Goal: Transaction & Acquisition: Obtain resource

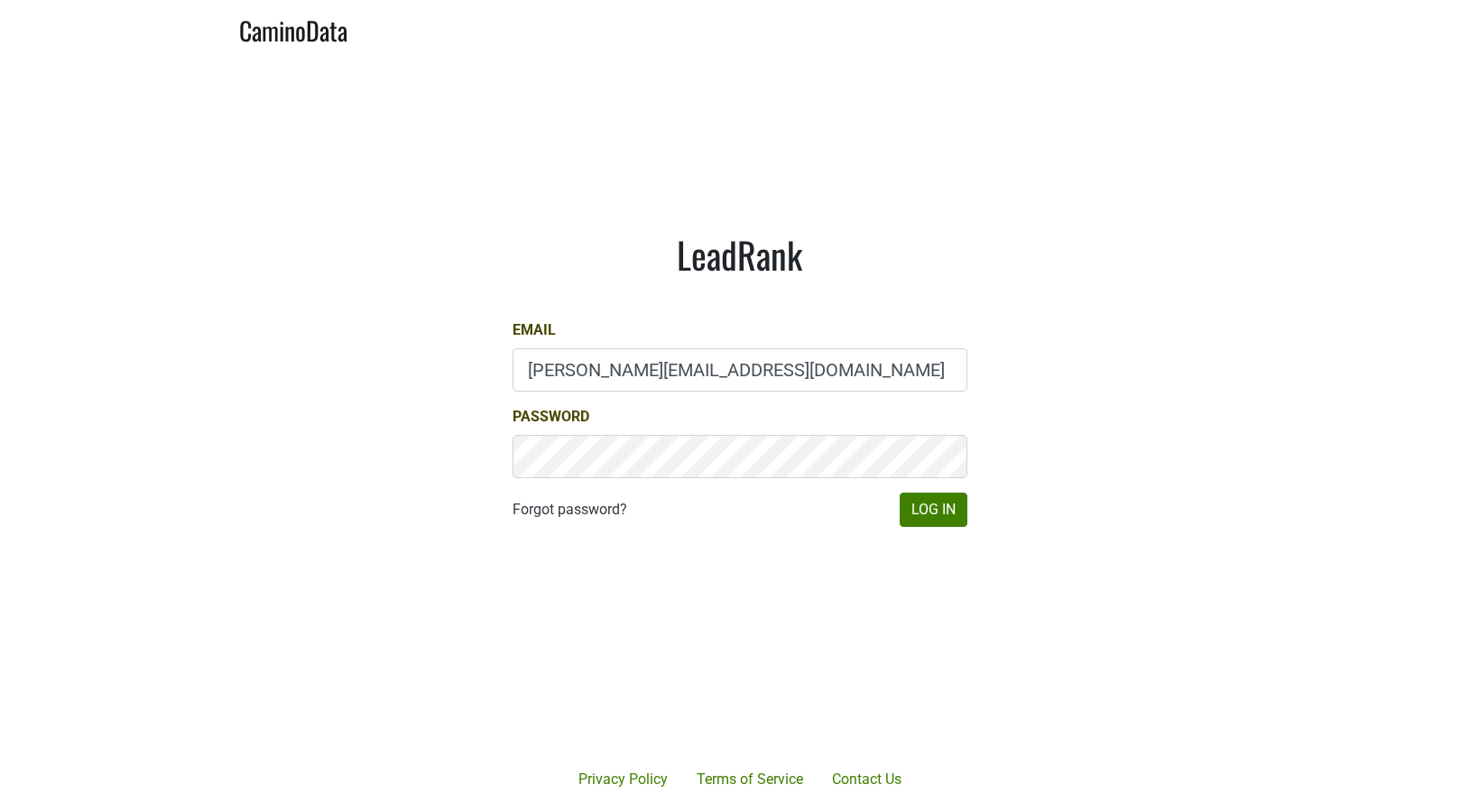
click at [577, 378] on input "[PERSON_NAME][EMAIL_ADDRESS][DOMAIN_NAME]" at bounding box center [740, 370] width 455 height 43
click at [577, 378] on input "sean@brownestate.com" at bounding box center [740, 370] width 455 height 43
type input "mcapista@realmcellars.com"
click at [921, 506] on button "Log In" at bounding box center [933, 510] width 68 height 34
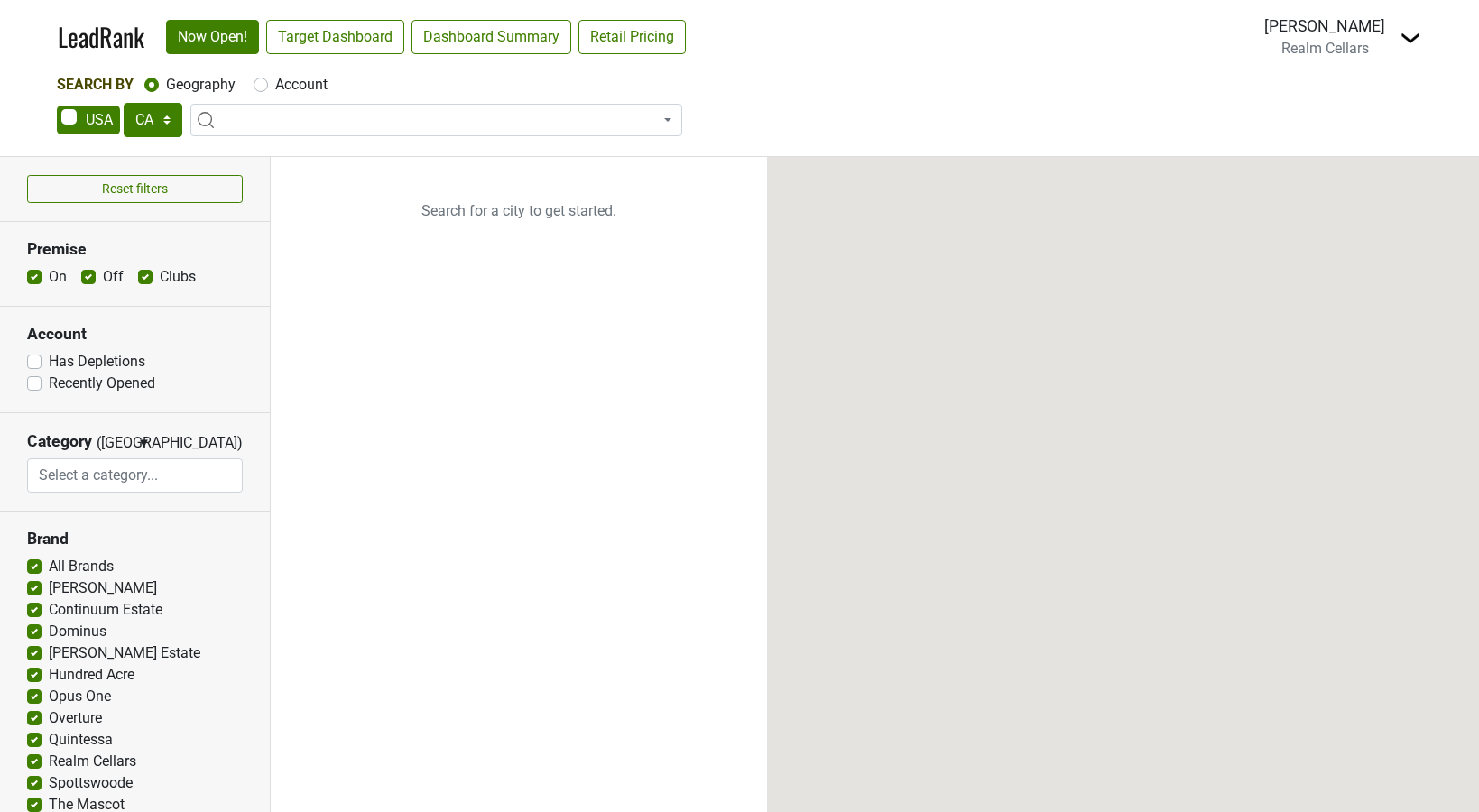
select select "CA"
select select
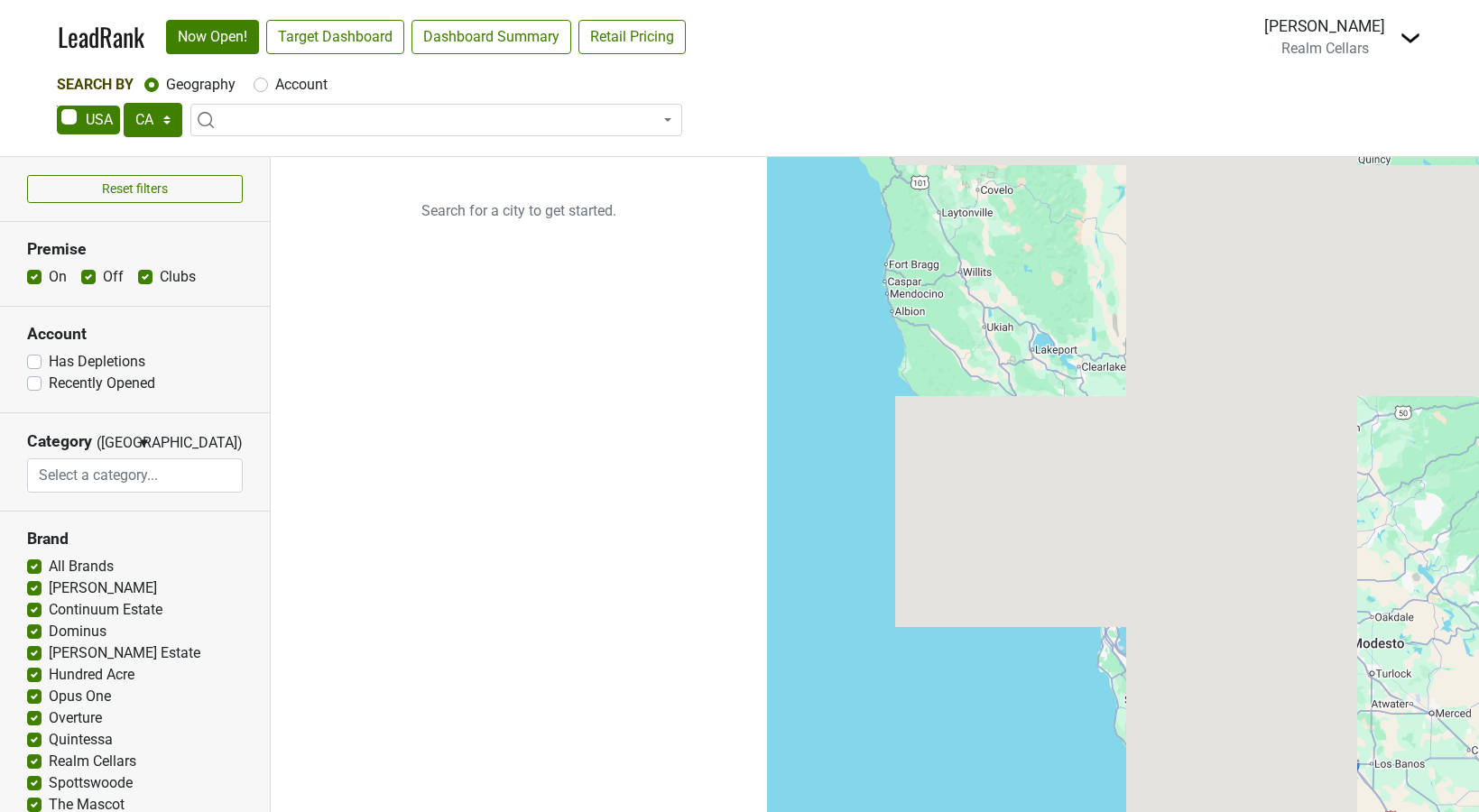
click at [275, 81] on label "Account" at bounding box center [301, 84] width 52 height 22
click at [259, 81] on input "Account" at bounding box center [260, 82] width 15 height 18
radio input "true"
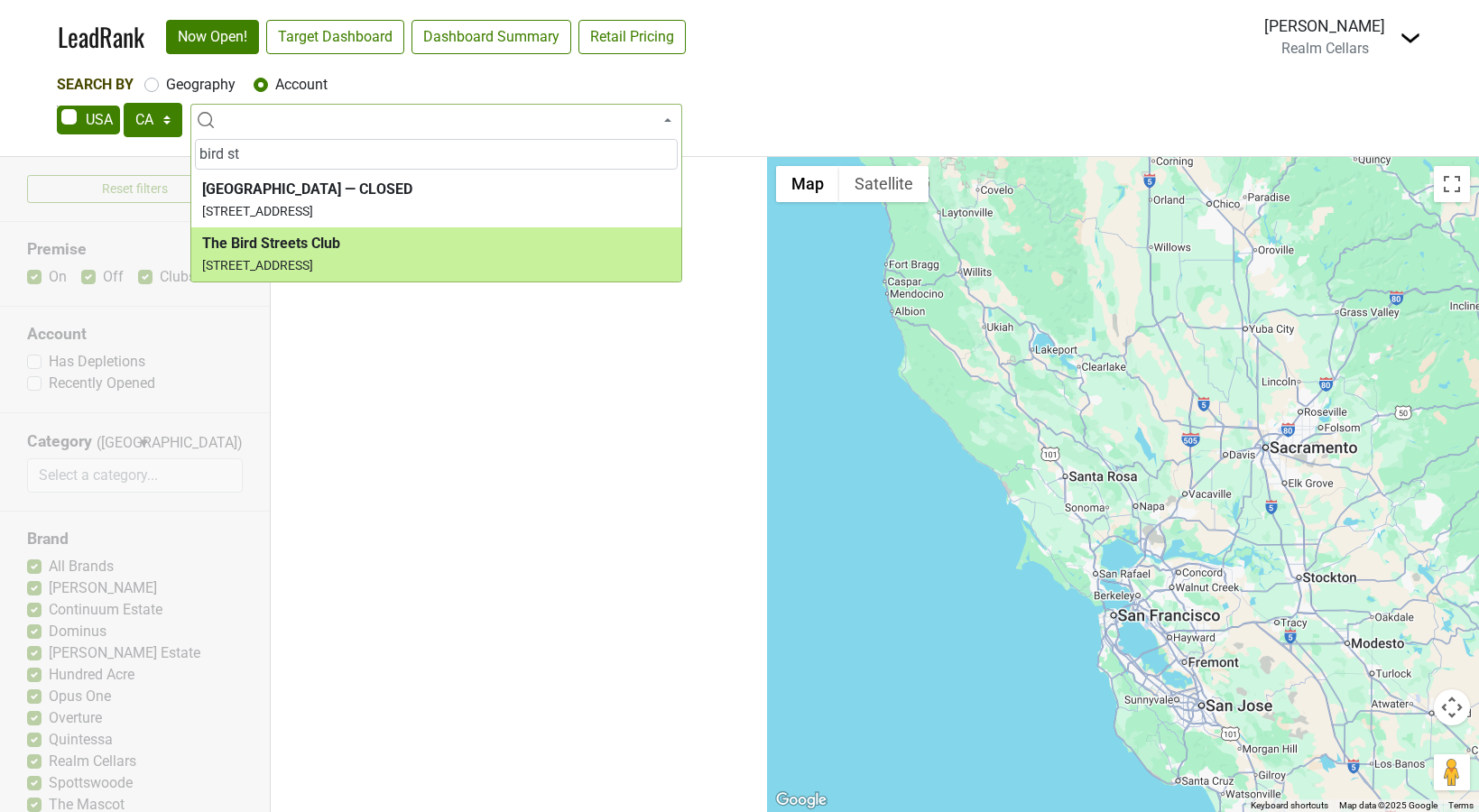
type input "bird st"
select select "124386230"
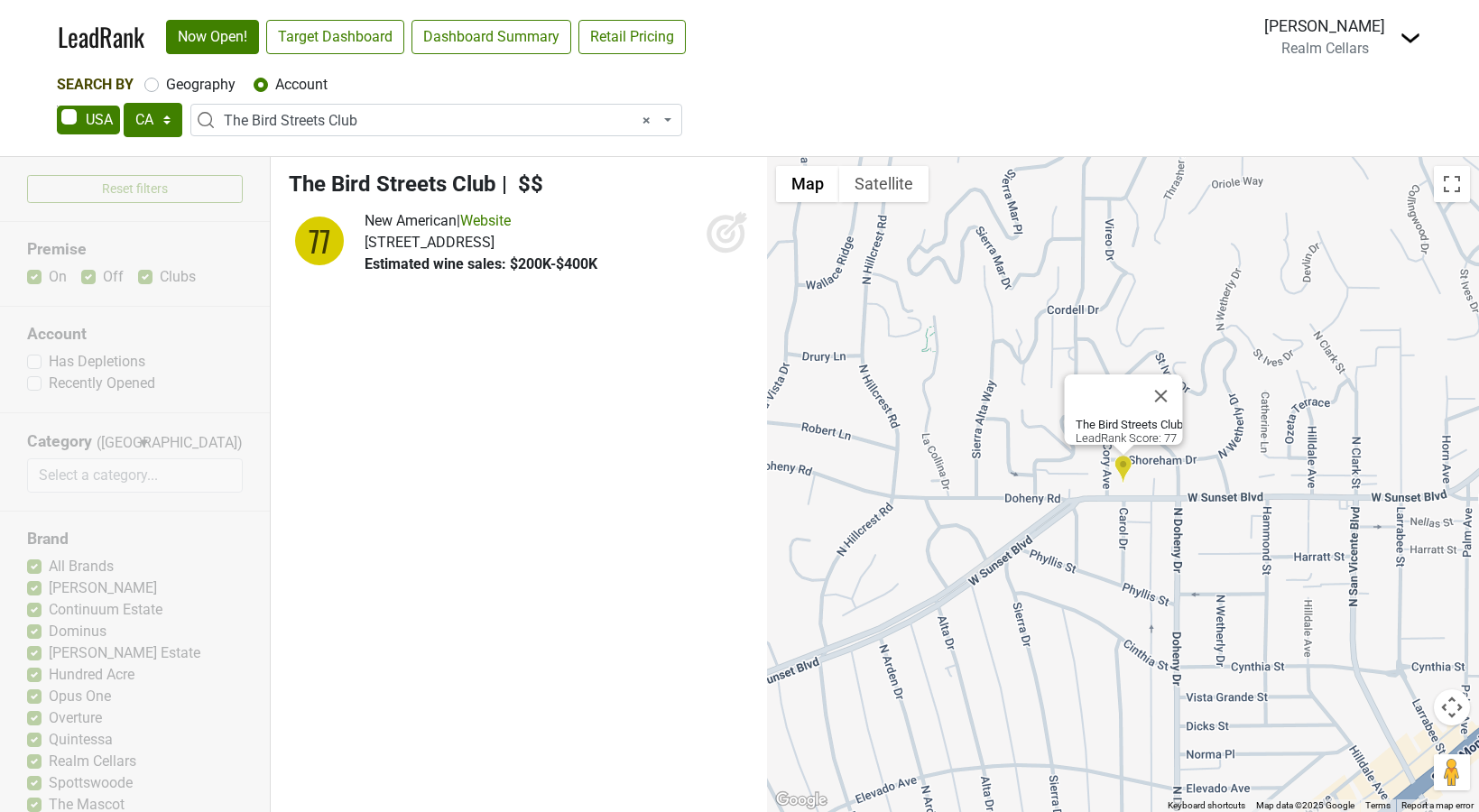
click at [718, 225] on icon at bounding box center [727, 232] width 43 height 43
click at [511, 226] on link "Website" at bounding box center [484, 220] width 50 height 17
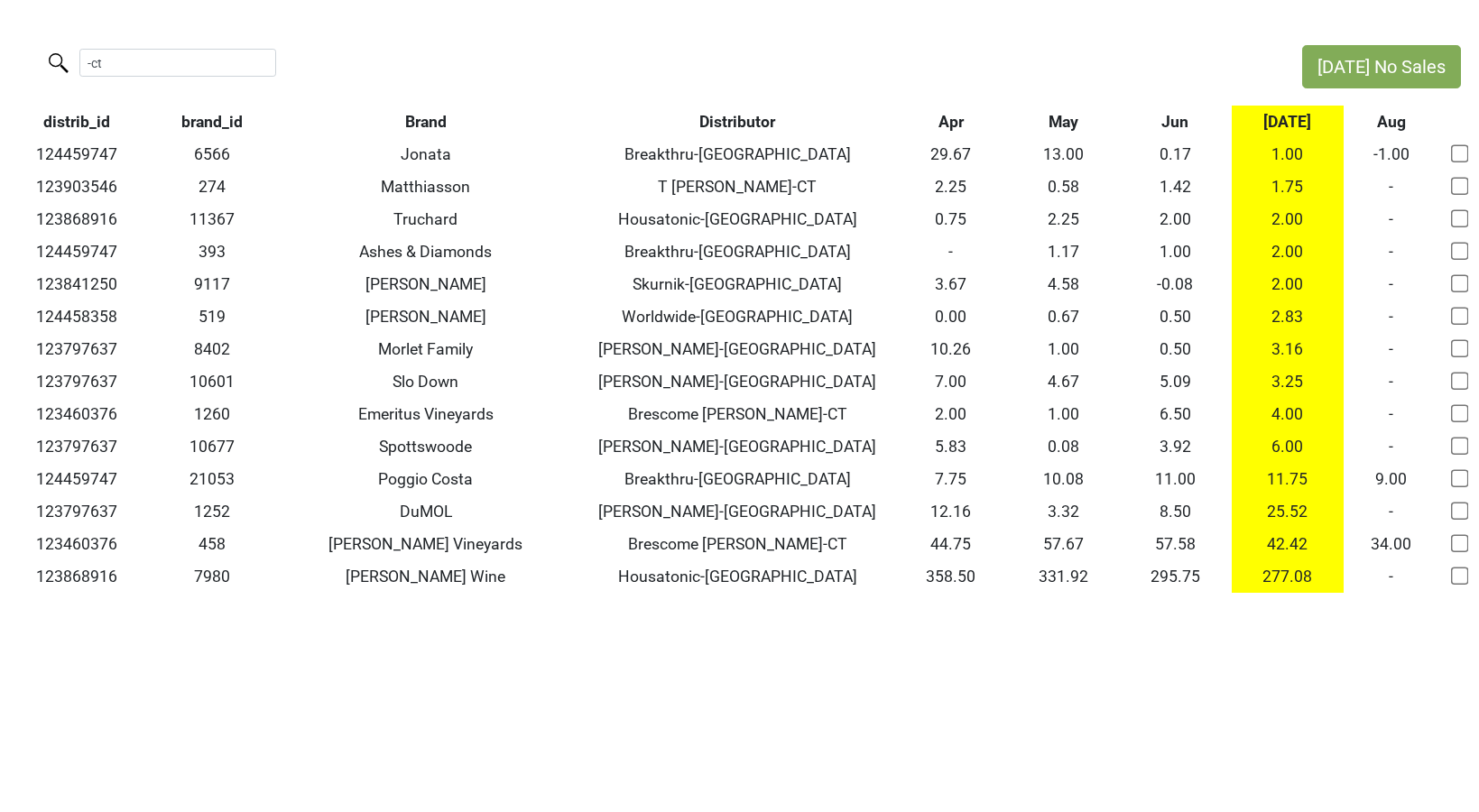
type input "-ct"
click at [726, 118] on th "Distributor" at bounding box center [737, 121] width 315 height 32
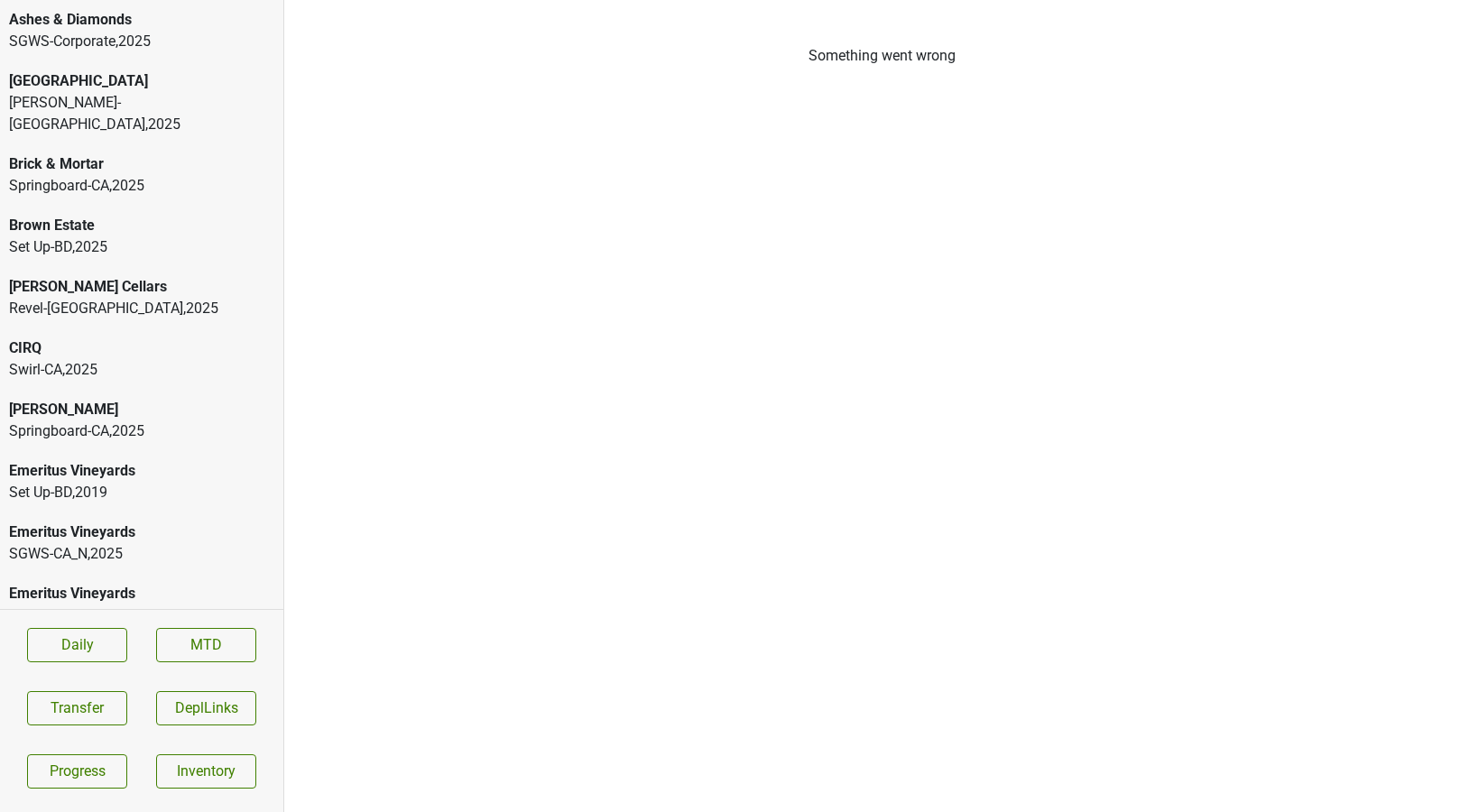
click at [193, 748] on section "Daily MTD Transfer DeplLinks Progress Inventory" at bounding box center [141, 707] width 283 height 197
click at [192, 759] on link "Inventory" at bounding box center [206, 771] width 100 height 34
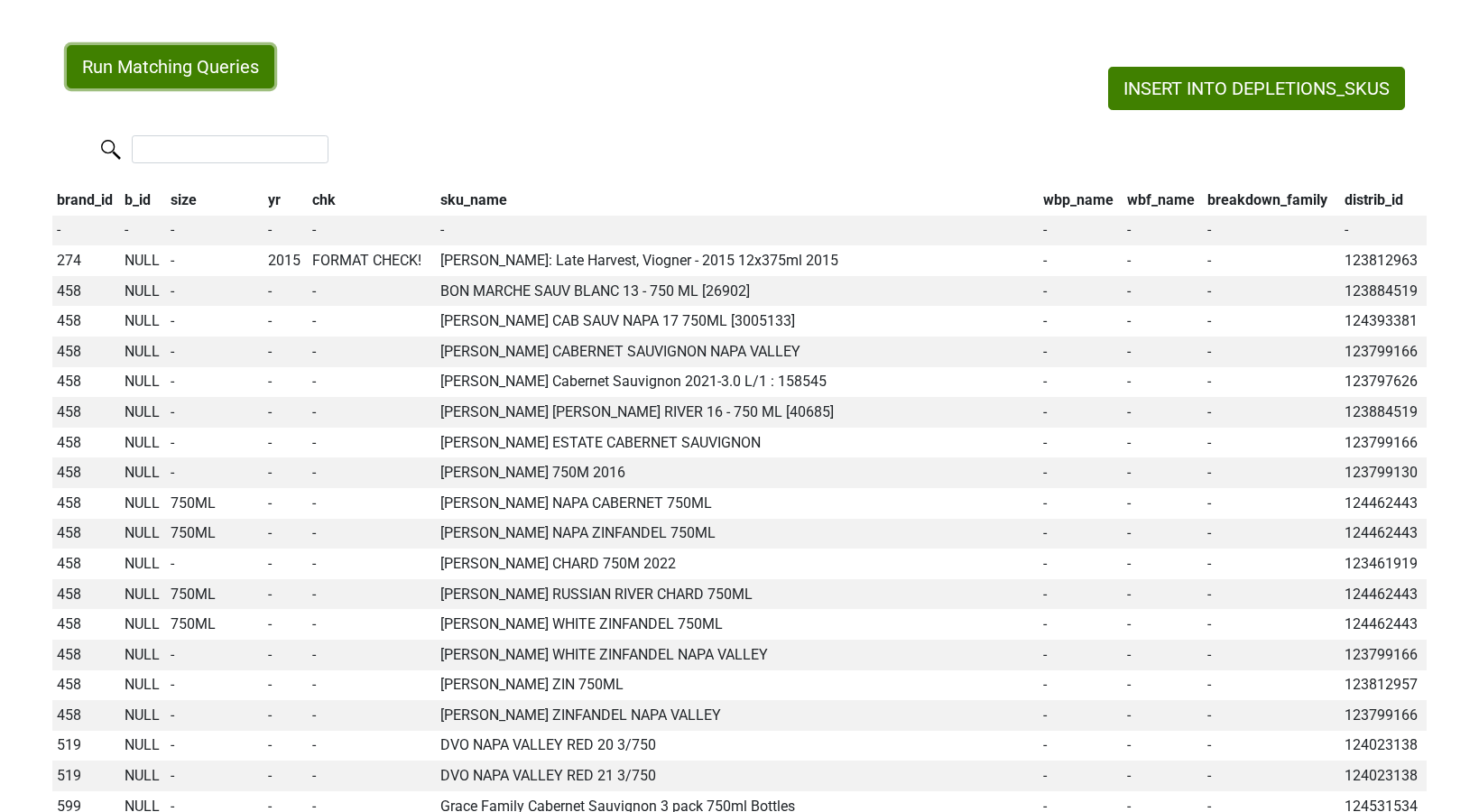
click at [227, 58] on button "Run Matching Queries" at bounding box center [170, 67] width 207 height 43
click at [1068, 200] on th "wbp_name" at bounding box center [1080, 199] width 83 height 30
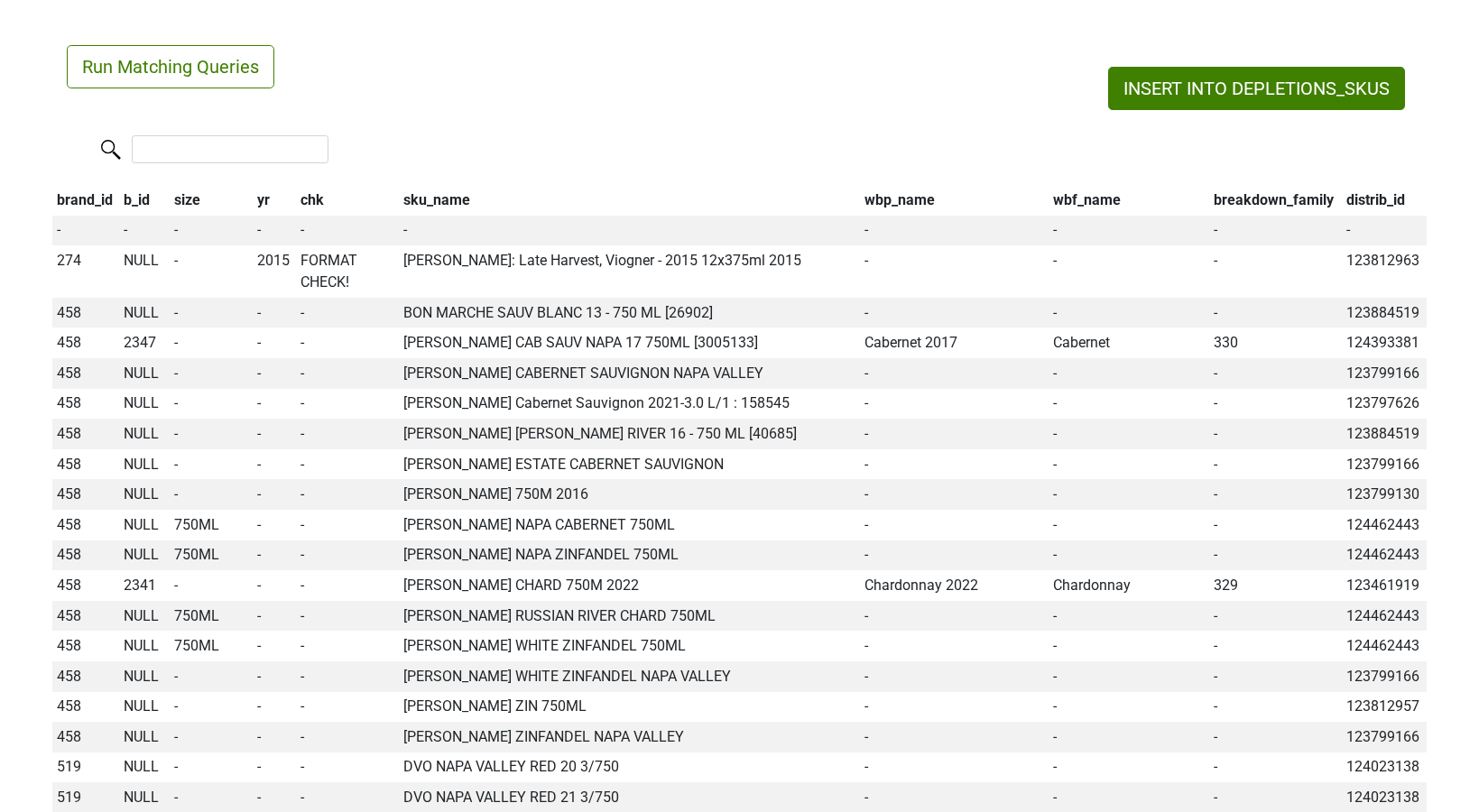
click at [913, 208] on th "wbp_name" at bounding box center [954, 199] width 190 height 30
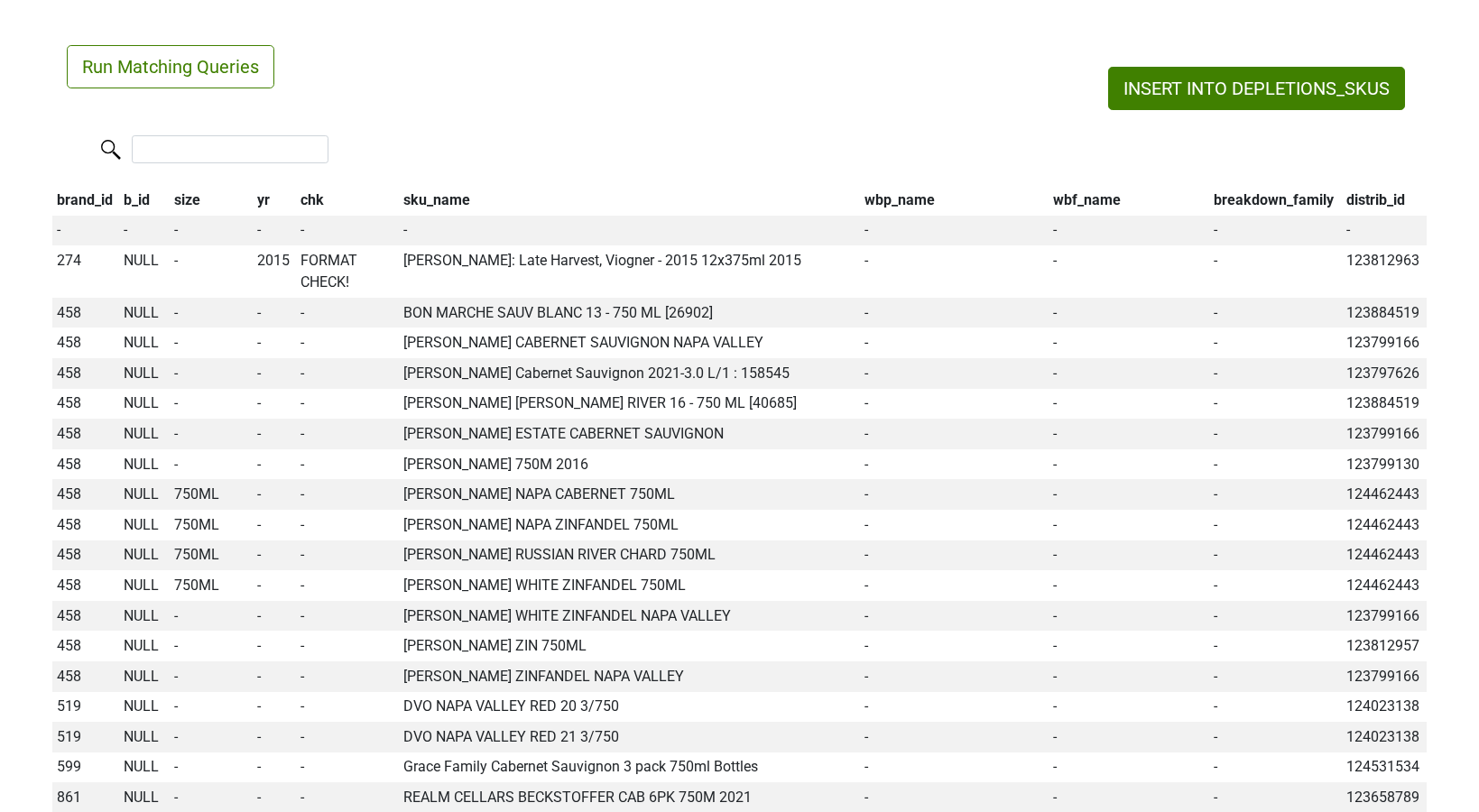
click at [913, 208] on th "wbp_name" at bounding box center [954, 199] width 190 height 30
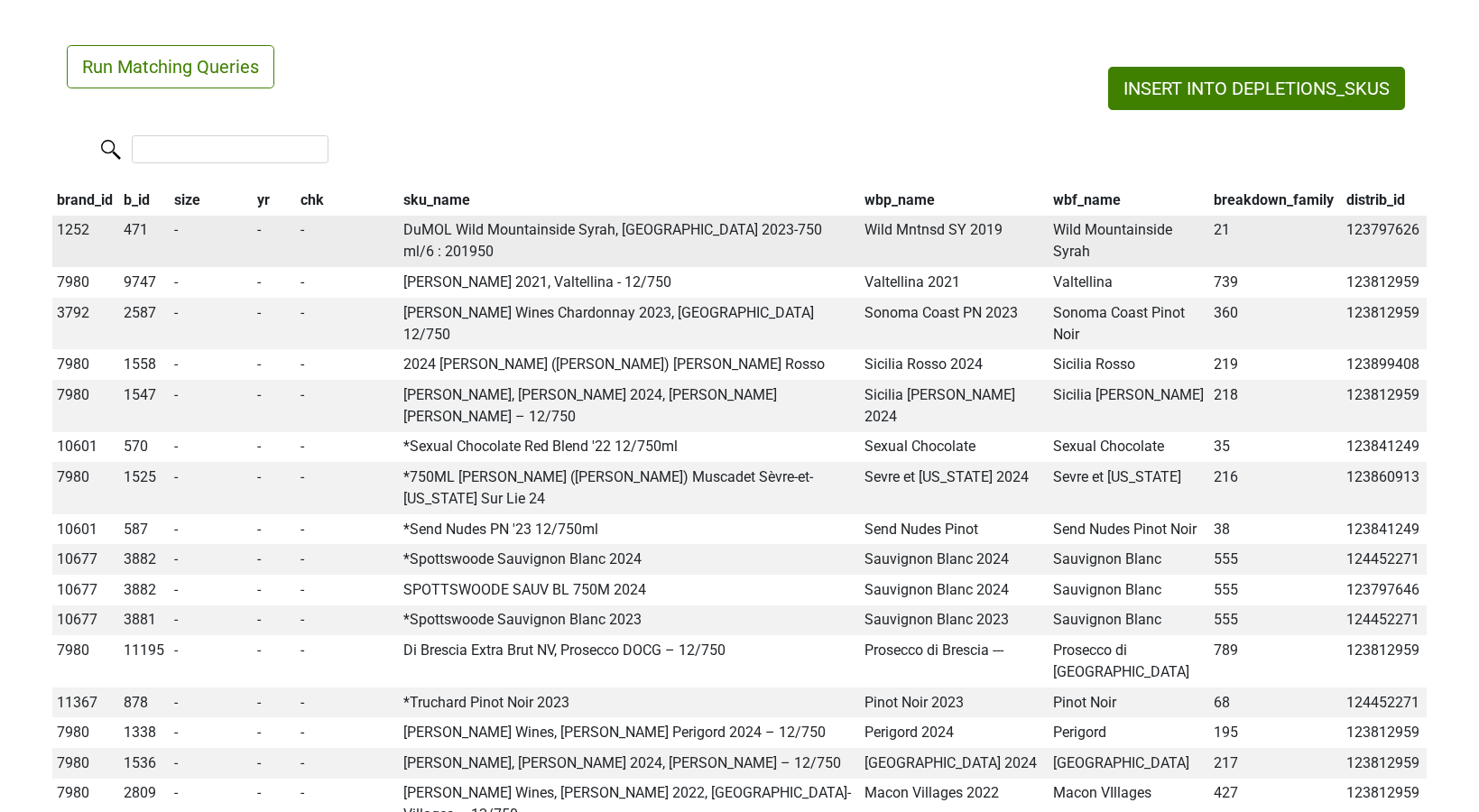
click at [134, 233] on span "471" at bounding box center [136, 229] width 25 height 17
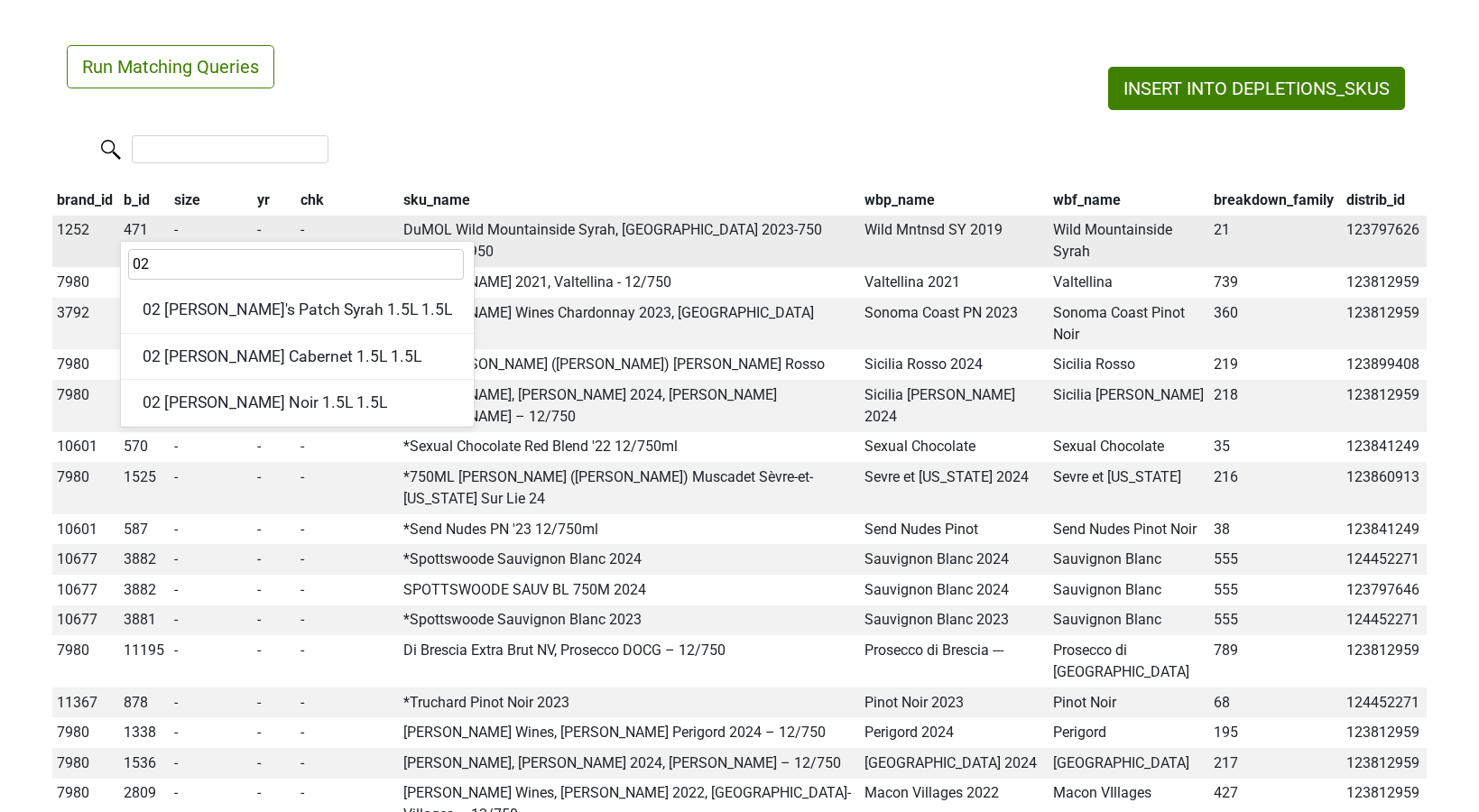
type input "0"
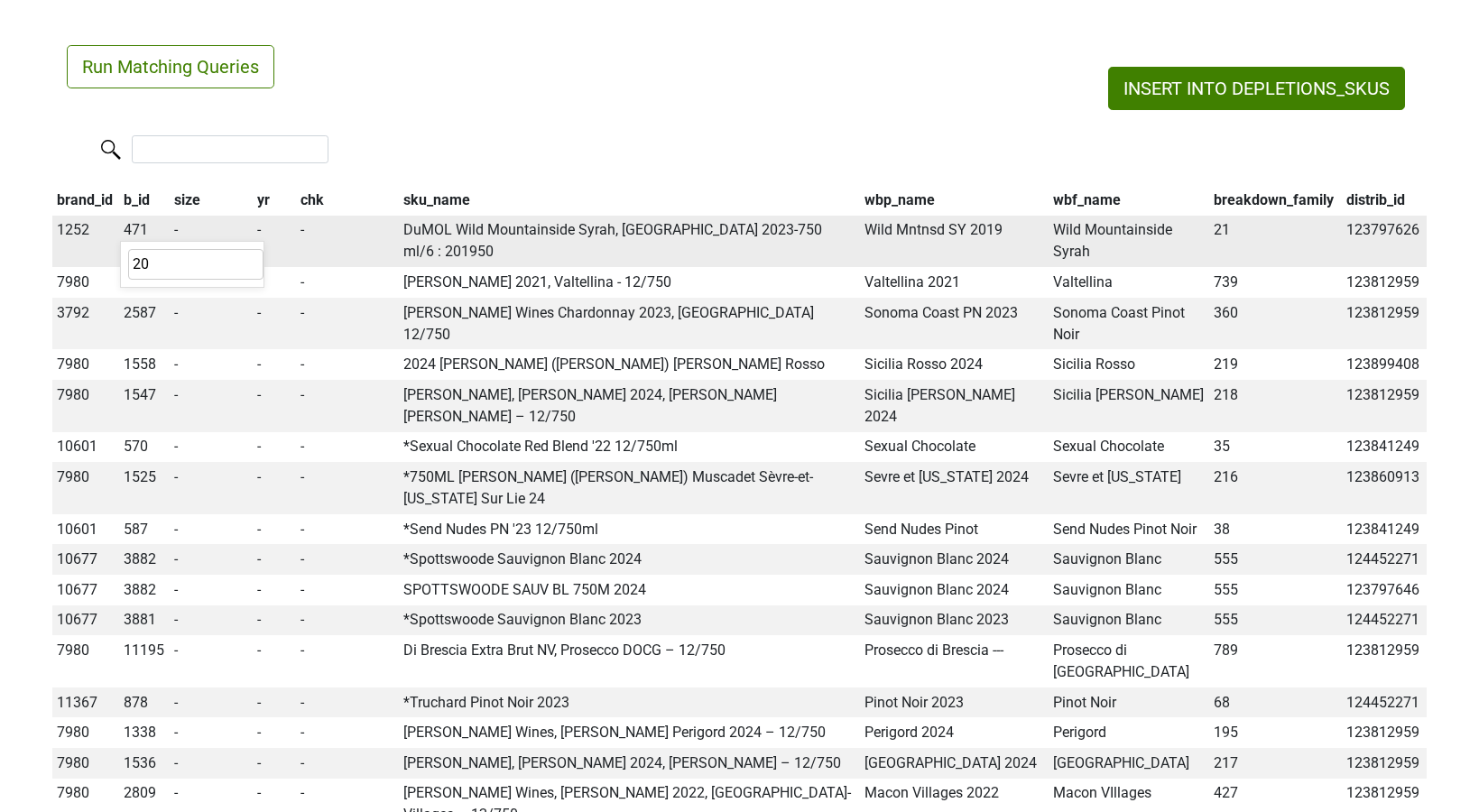
type input "2"
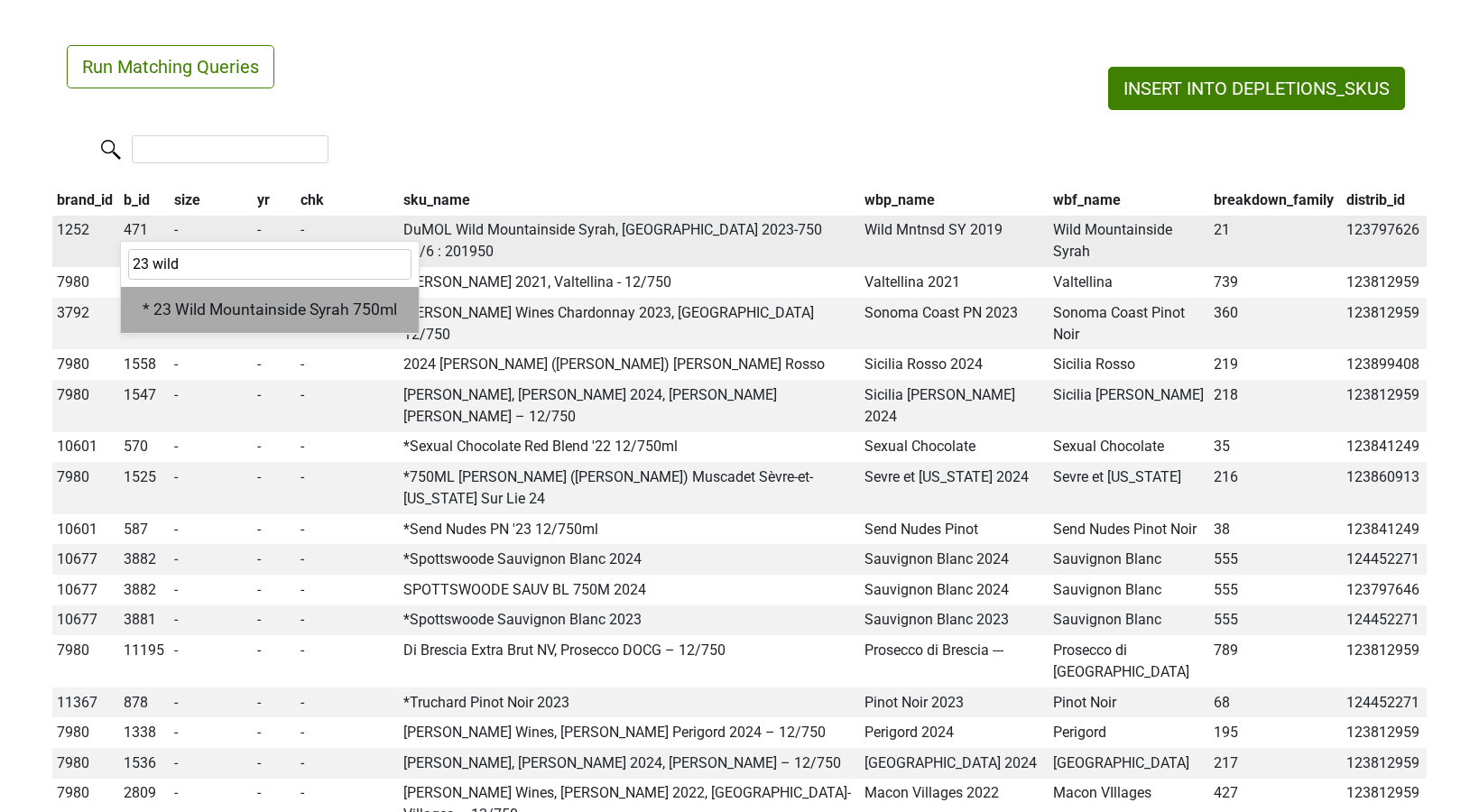
type input "23 wild"
click at [177, 306] on div "* 23 Wild Mountainside Syrah 750ml" at bounding box center [269, 309] width 298 height 46
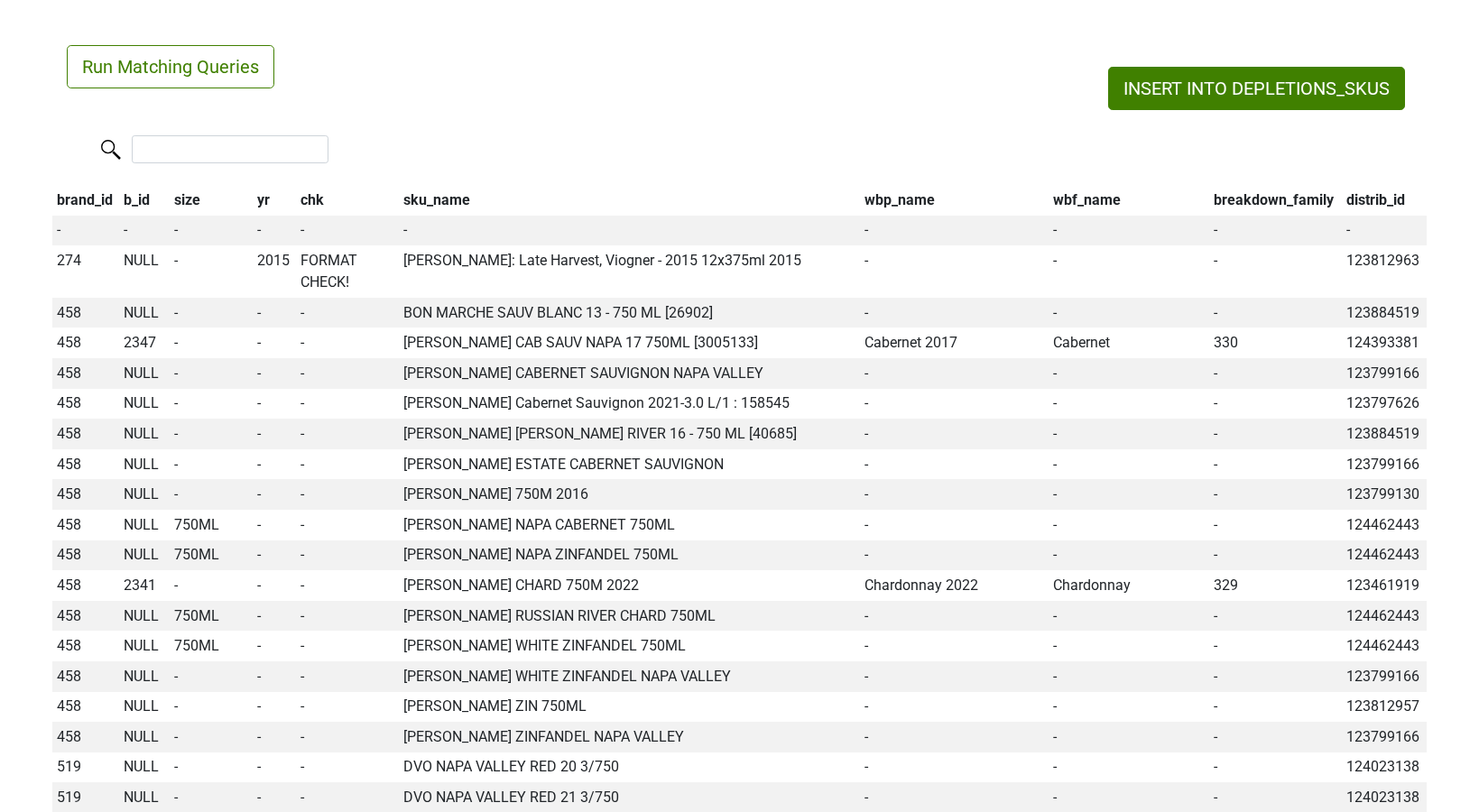
click at [883, 195] on th "wbp_name" at bounding box center [954, 199] width 190 height 30
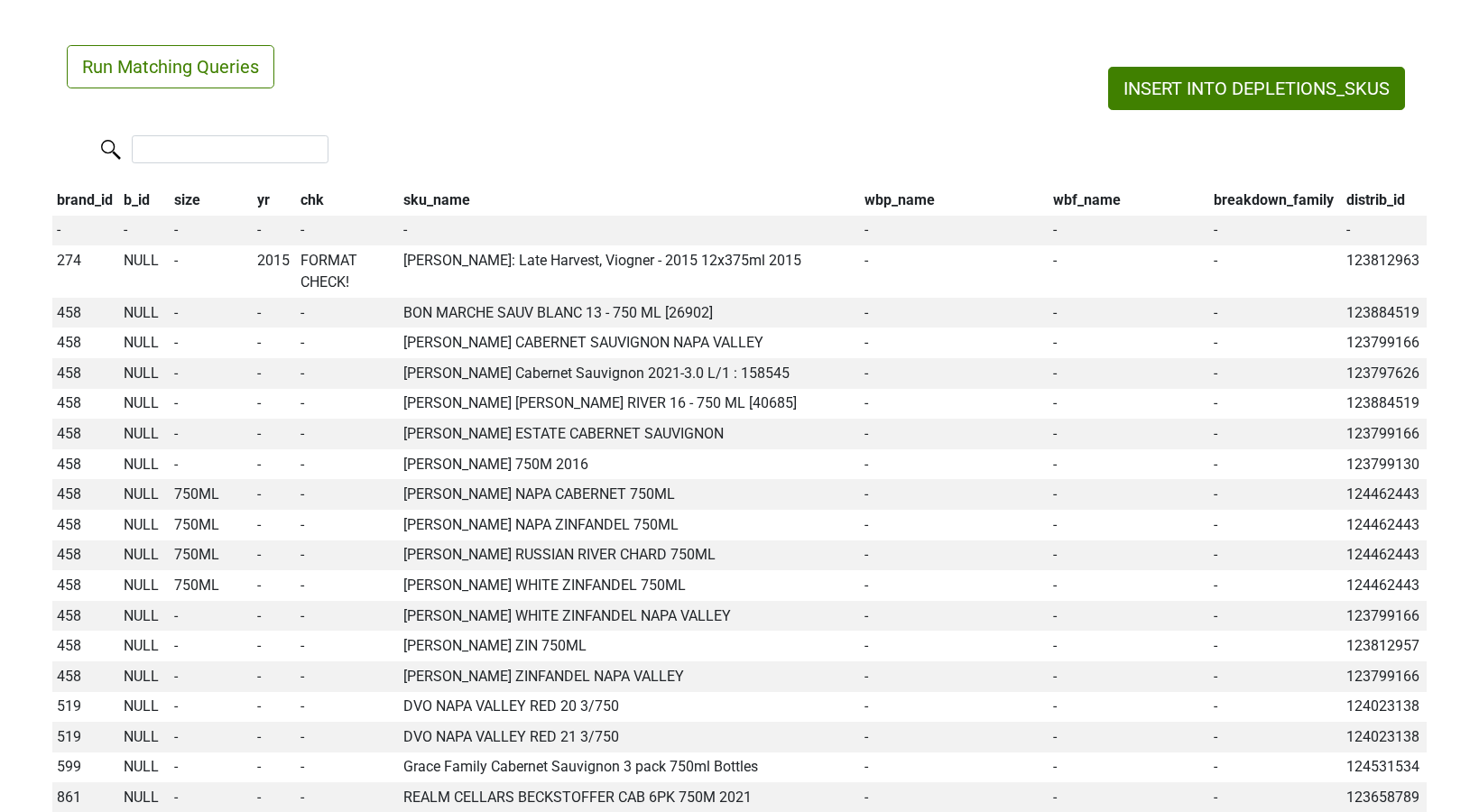
click at [883, 195] on th "wbp_name" at bounding box center [954, 199] width 190 height 30
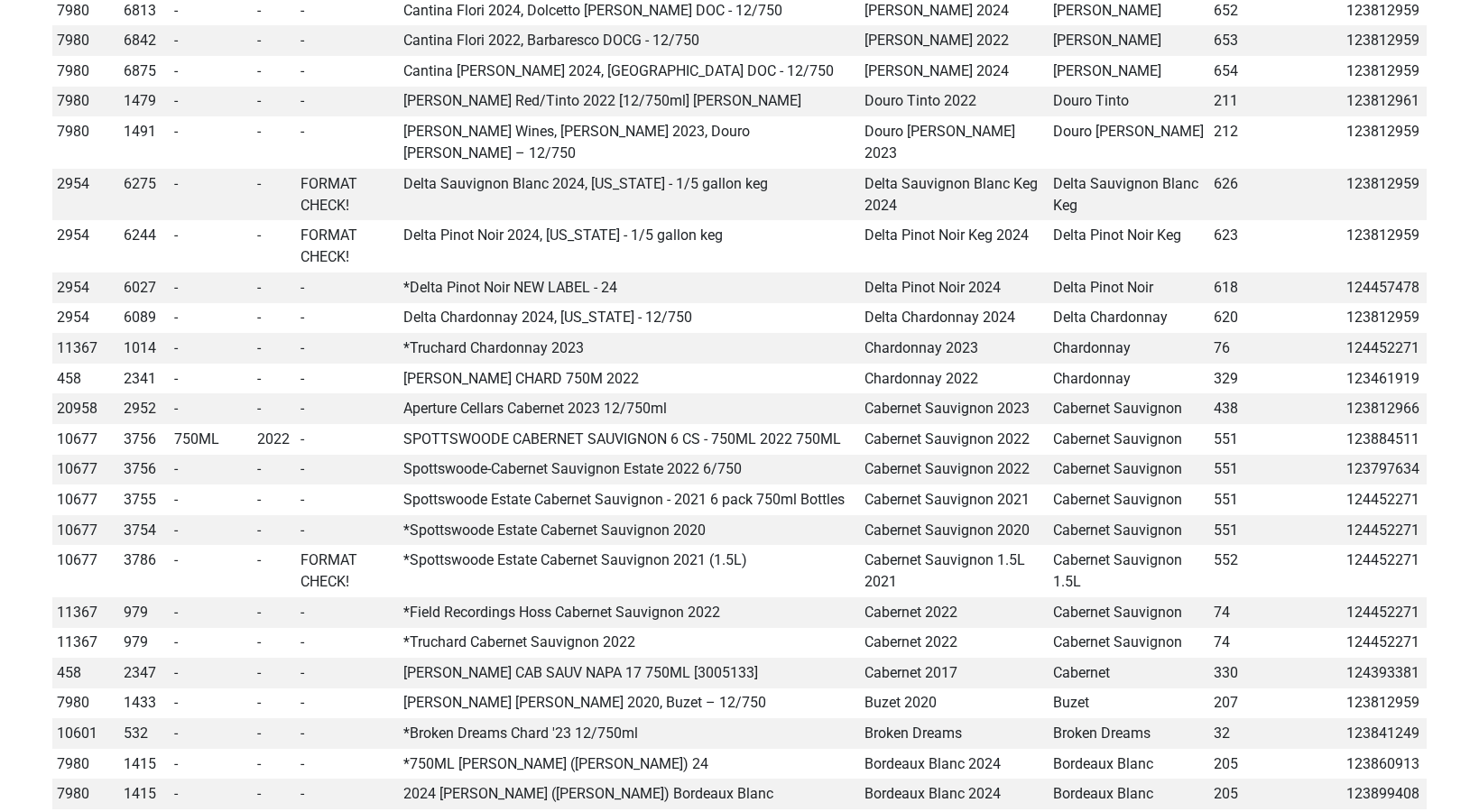
scroll to position [1352, 0]
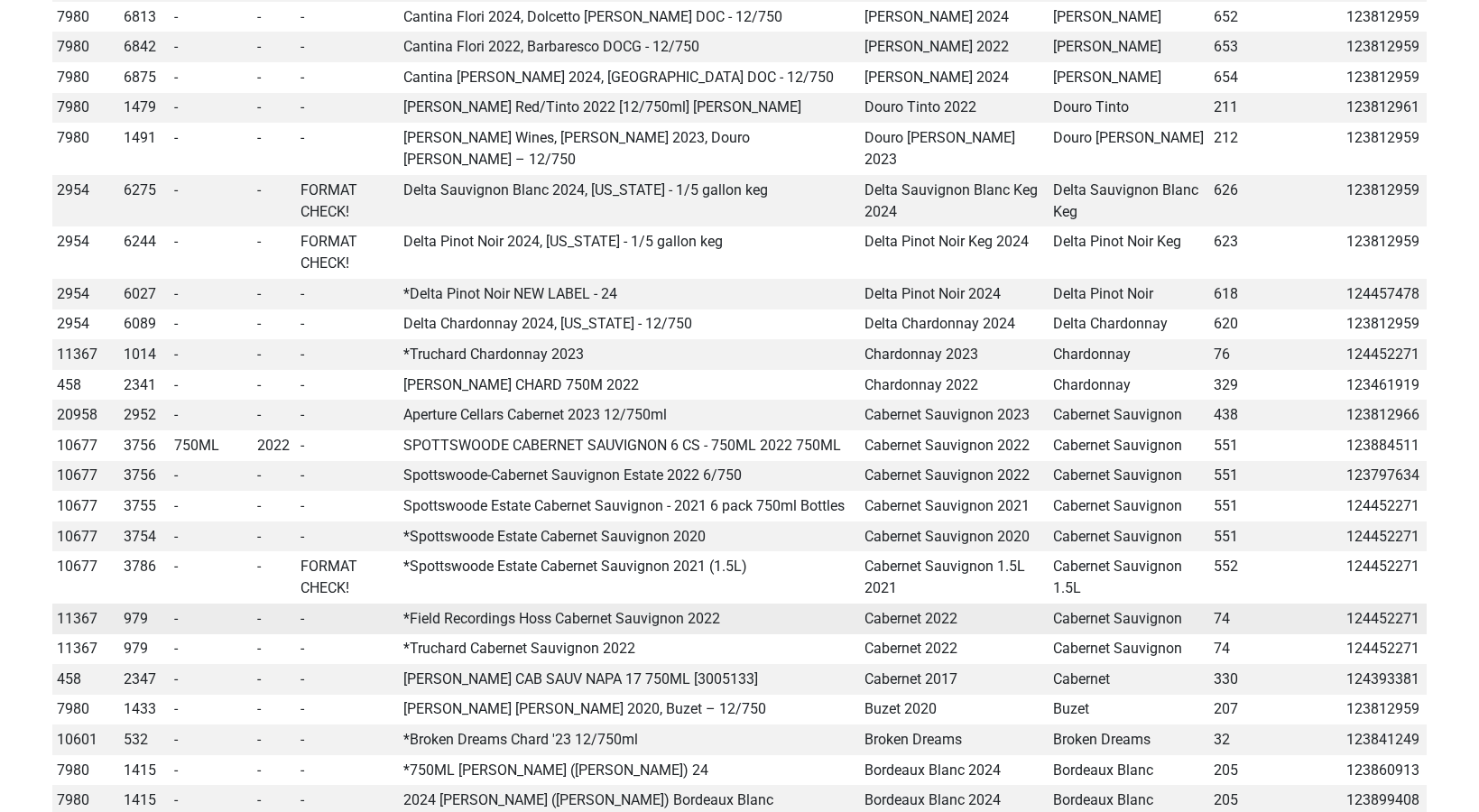
click at [759, 604] on td "*Field Recordings Hoss Cabernet Sauvignon 2022" at bounding box center [630, 619] width 460 height 30
click at [747, 604] on td "*Field Recordings Hoss Cabernet Sauvignon 2022" at bounding box center [630, 619] width 460 height 30
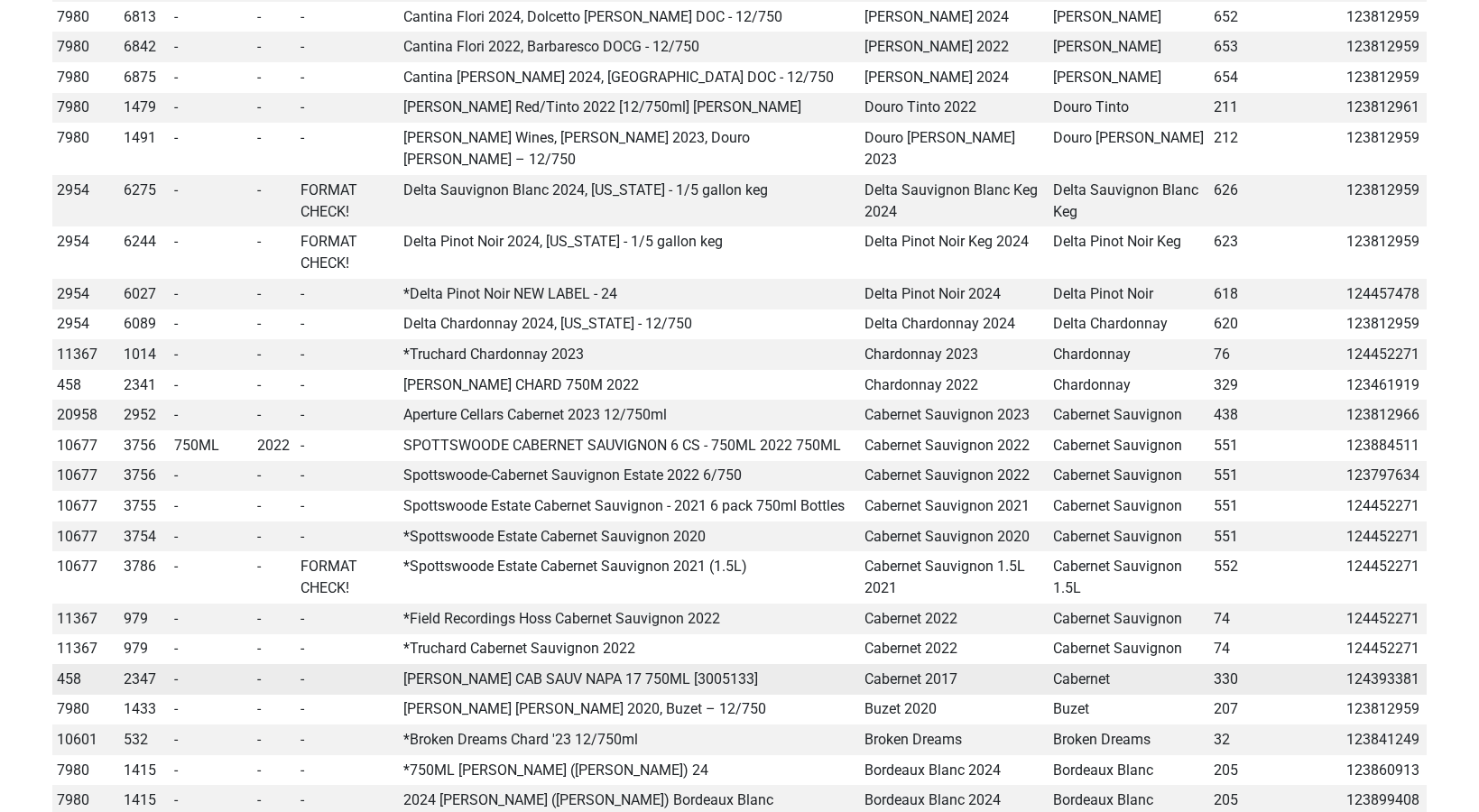
click at [650, 664] on td "BUEHLER CAB SAUV NAPA 17 750ML [3005133]" at bounding box center [630, 678] width 460 height 30
click at [641, 664] on td "BUEHLER CAB SAUV NAPA 17 750ML [3005133]" at bounding box center [630, 678] width 460 height 30
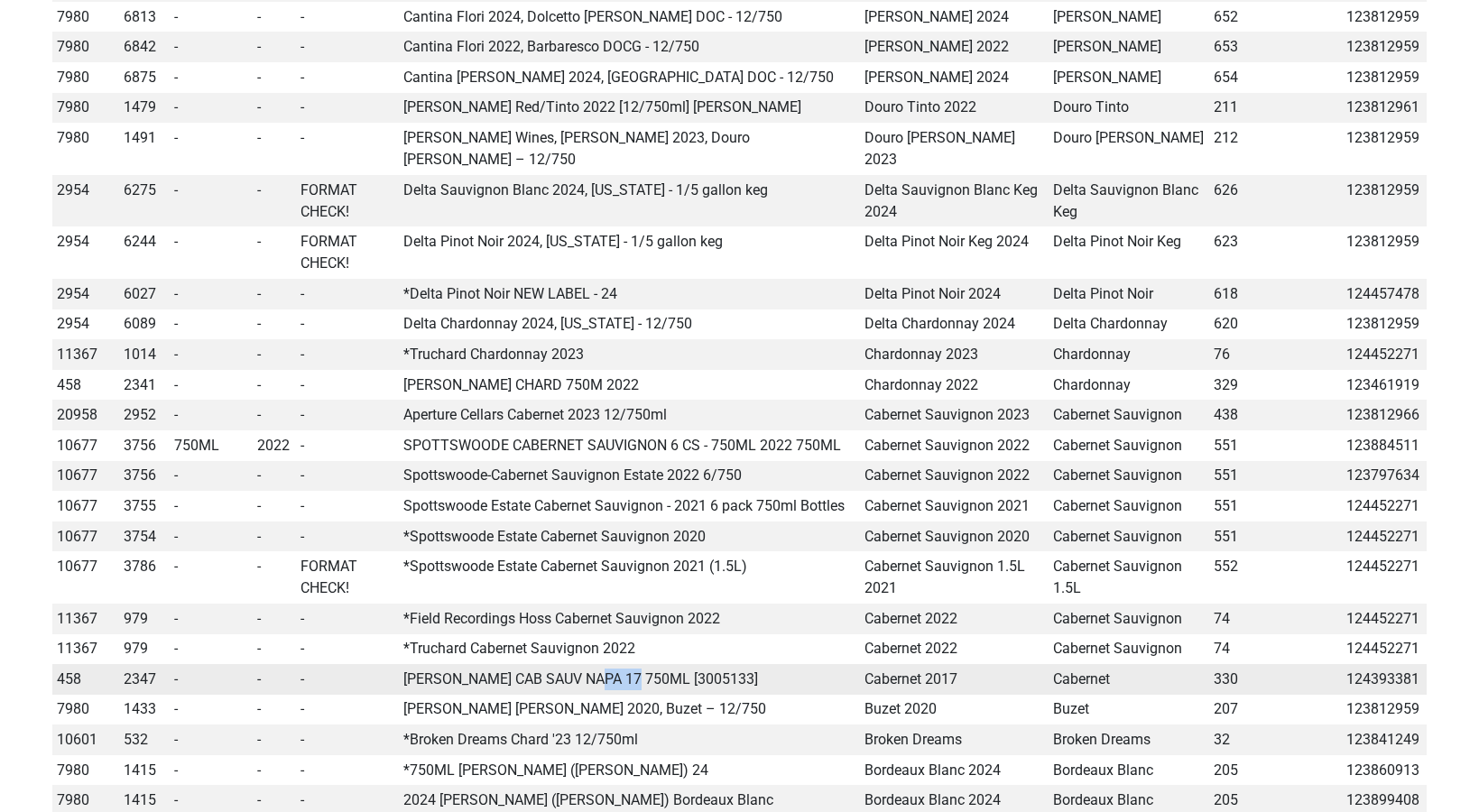
click at [641, 664] on td "BUEHLER CAB SAUV NAPA 17 750ML [3005133]" at bounding box center [630, 678] width 460 height 30
click at [648, 664] on td "BUEHLER CAB SAUV NAPA 17 750ML [3005133]" at bounding box center [630, 678] width 460 height 30
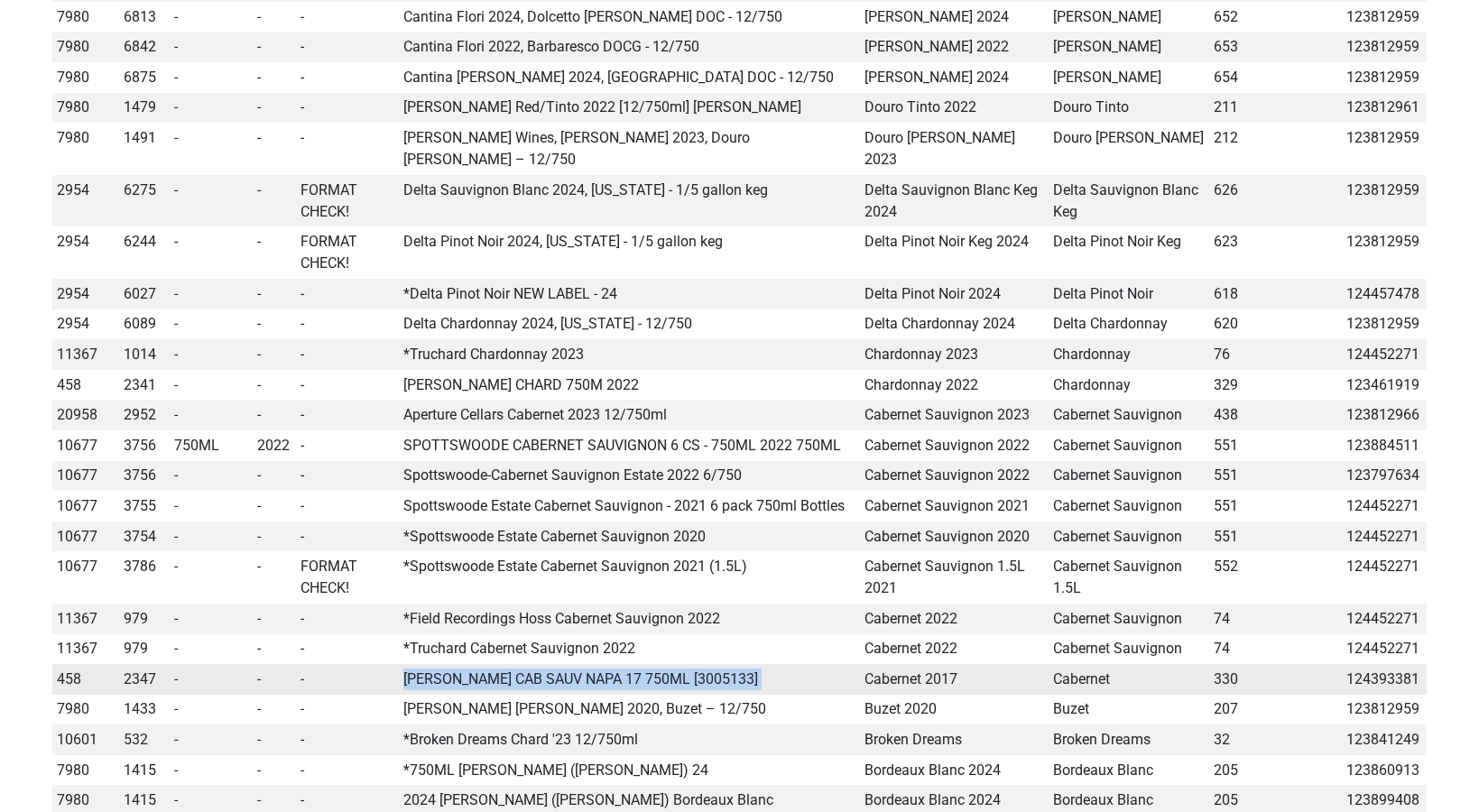
click at [648, 664] on td "BUEHLER CAB SAUV NAPA 17 750ML [3005133]" at bounding box center [630, 678] width 460 height 30
click at [646, 664] on td "BUEHLER CAB SAUV NAPA 17 750ML [3005133]" at bounding box center [630, 678] width 460 height 30
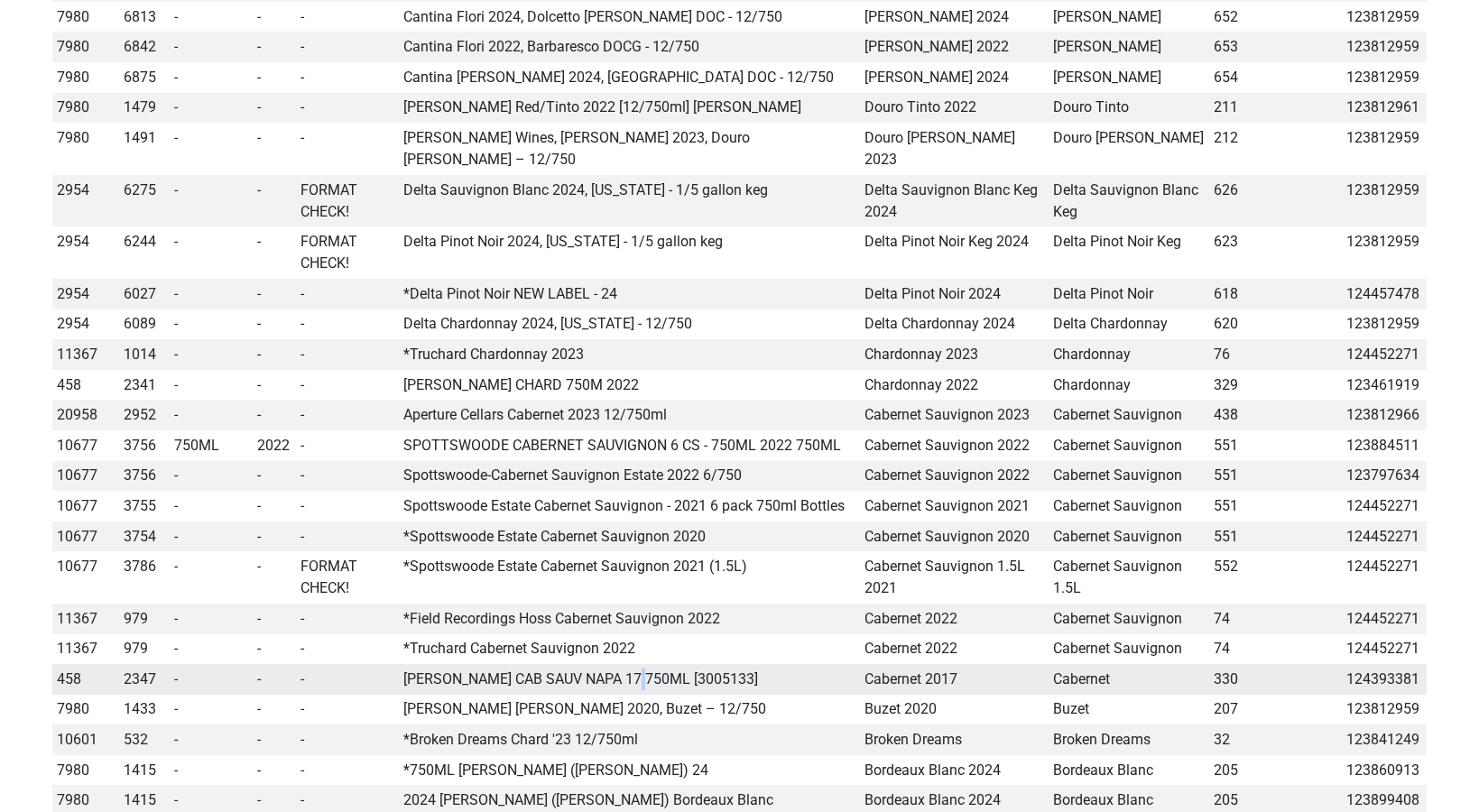
click at [646, 664] on td "BUEHLER CAB SAUV NAPA 17 750ML [3005133]" at bounding box center [630, 678] width 460 height 30
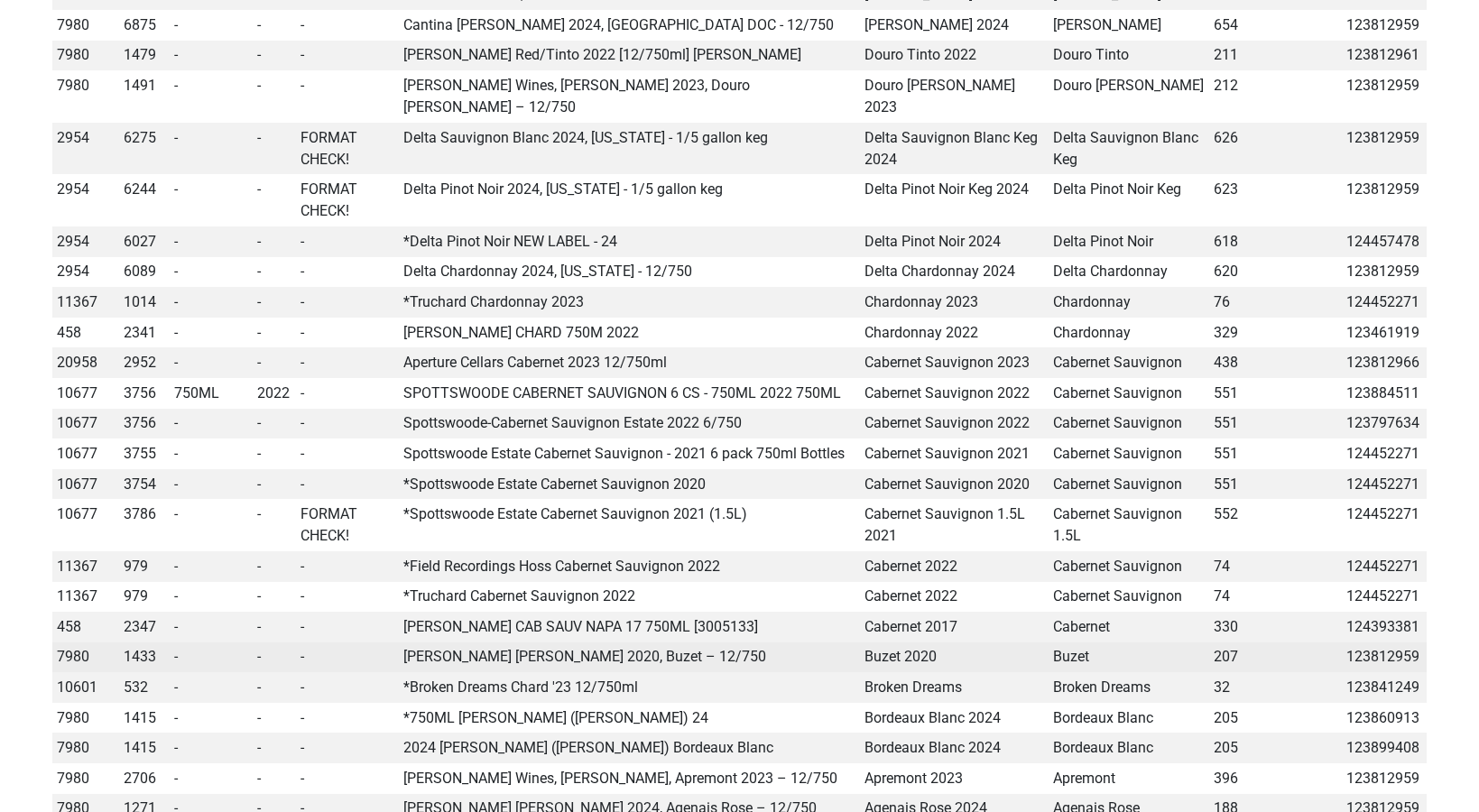
scroll to position [1402, 0]
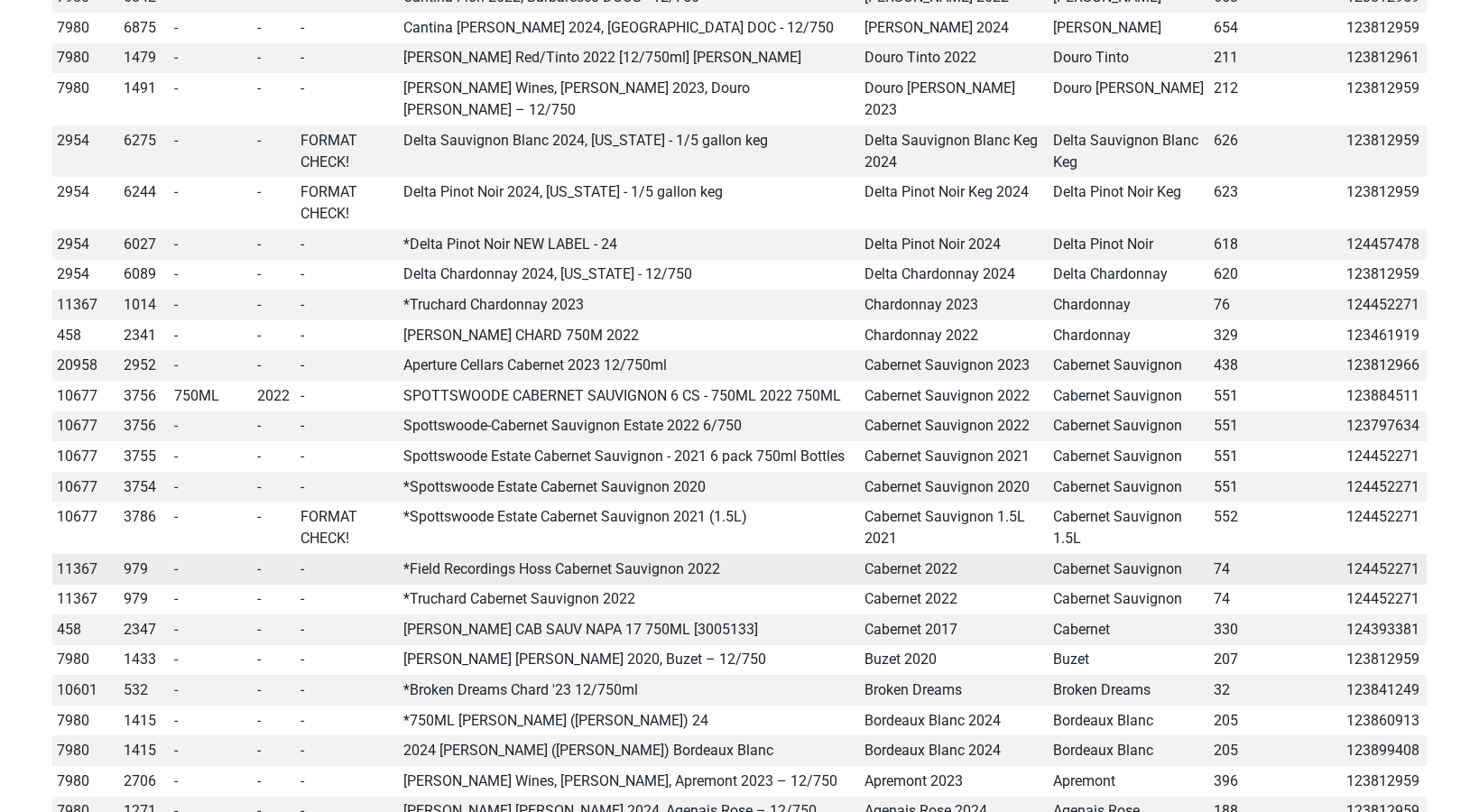
click at [602, 554] on td "*Field Recordings Hoss Cabernet Sauvignon 2022" at bounding box center [630, 568] width 460 height 30
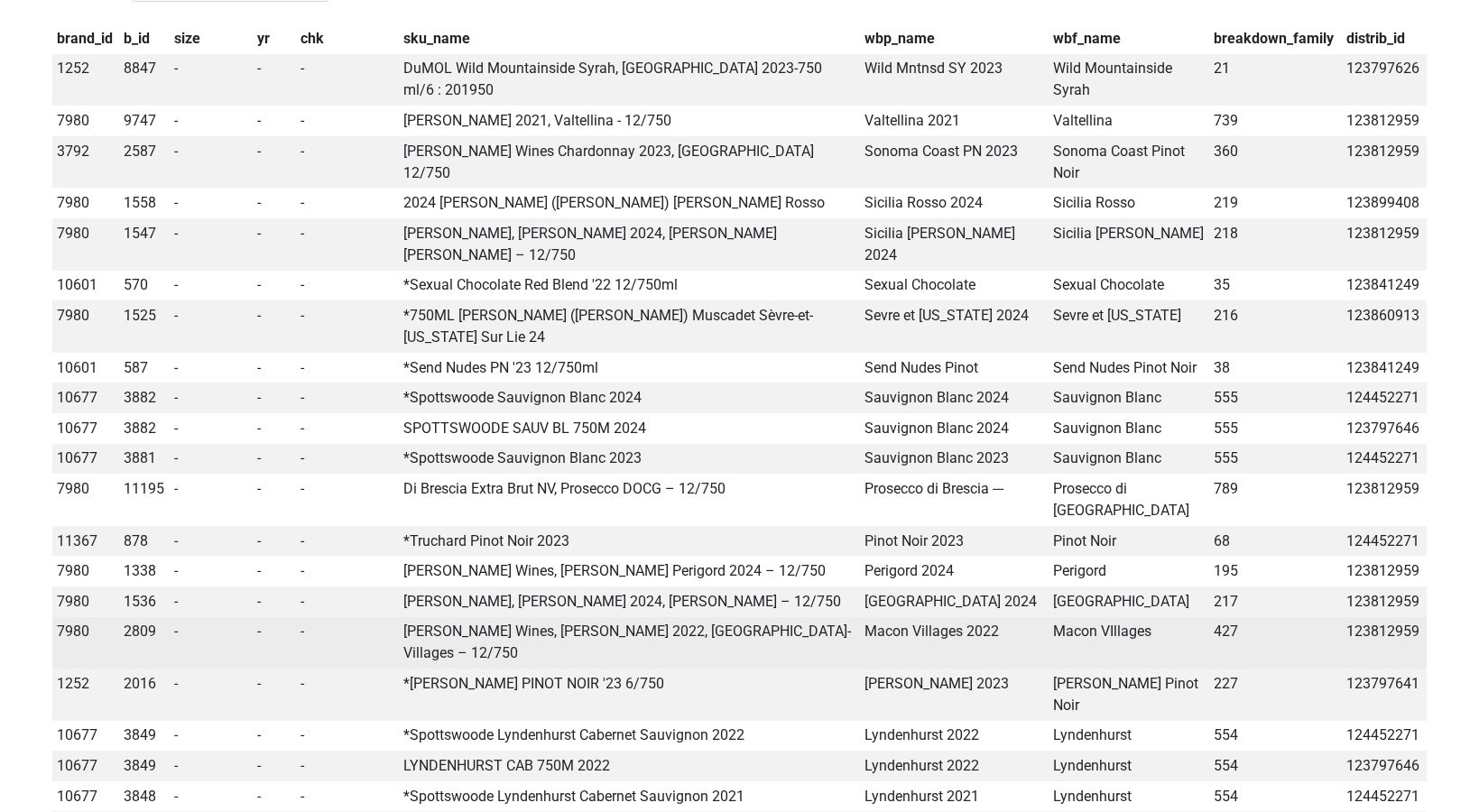
scroll to position [97, 0]
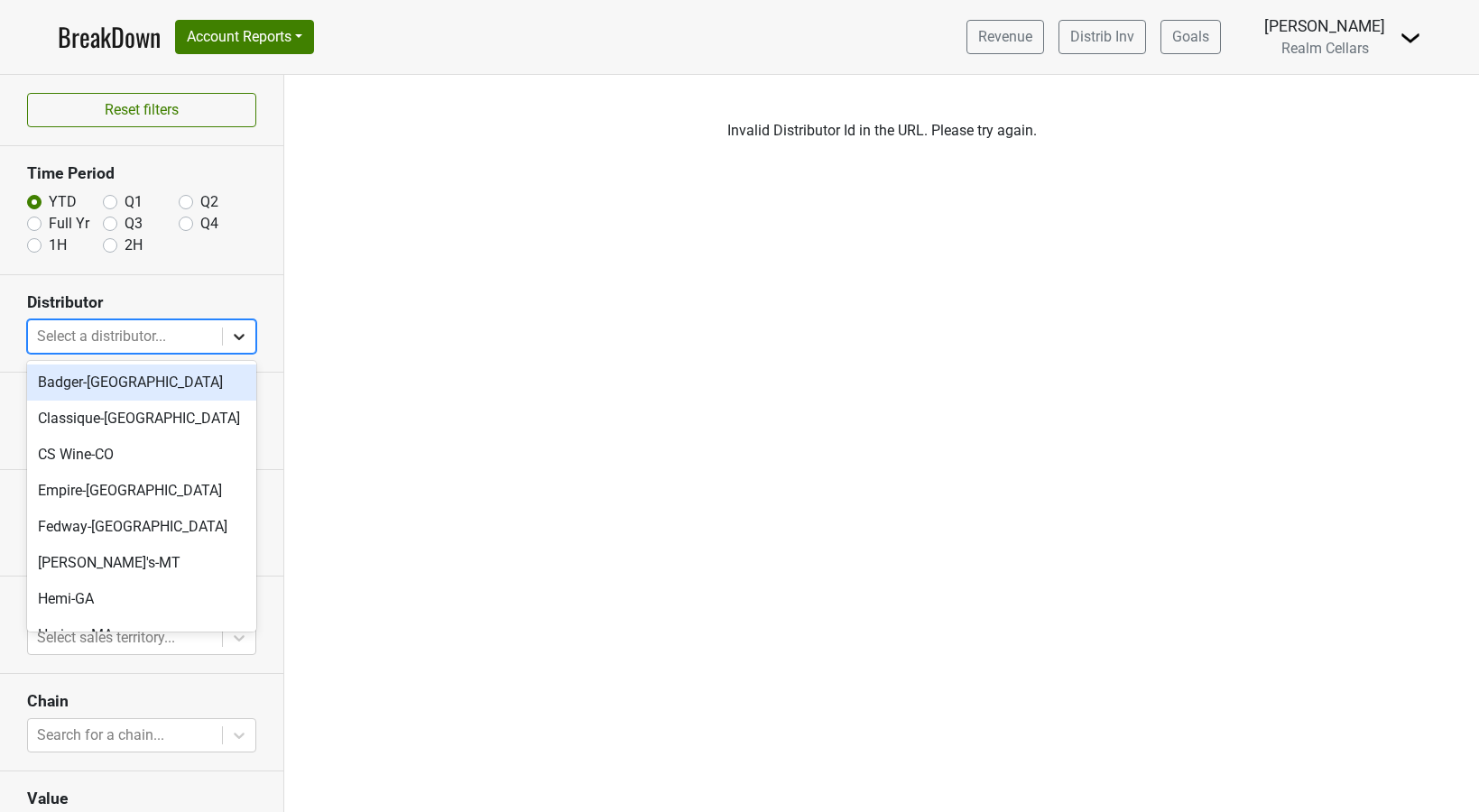
click at [246, 346] on div at bounding box center [239, 336] width 32 height 32
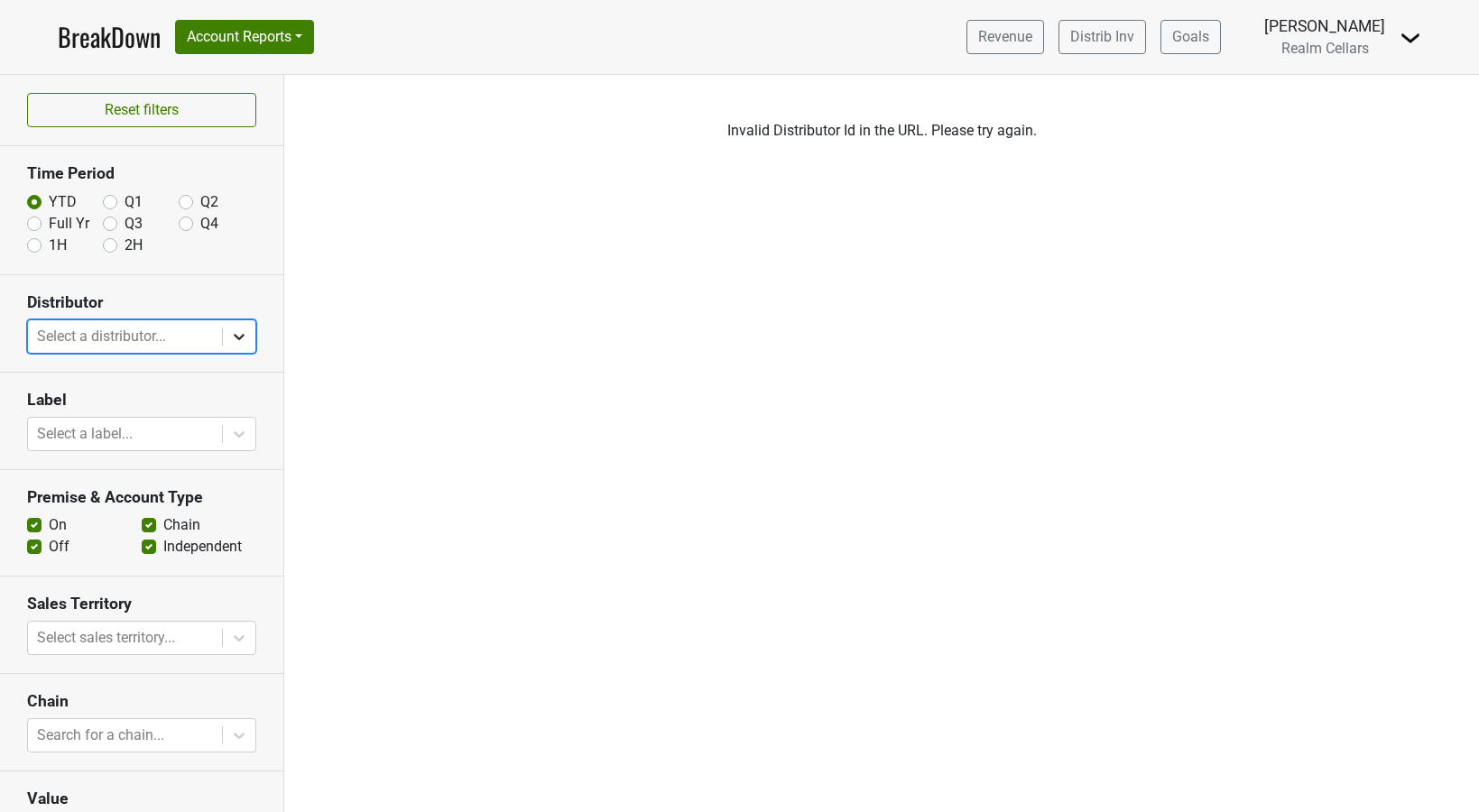
click at [246, 346] on div at bounding box center [239, 336] width 32 height 32
click at [1415, 43] on img at bounding box center [1410, 38] width 22 height 22
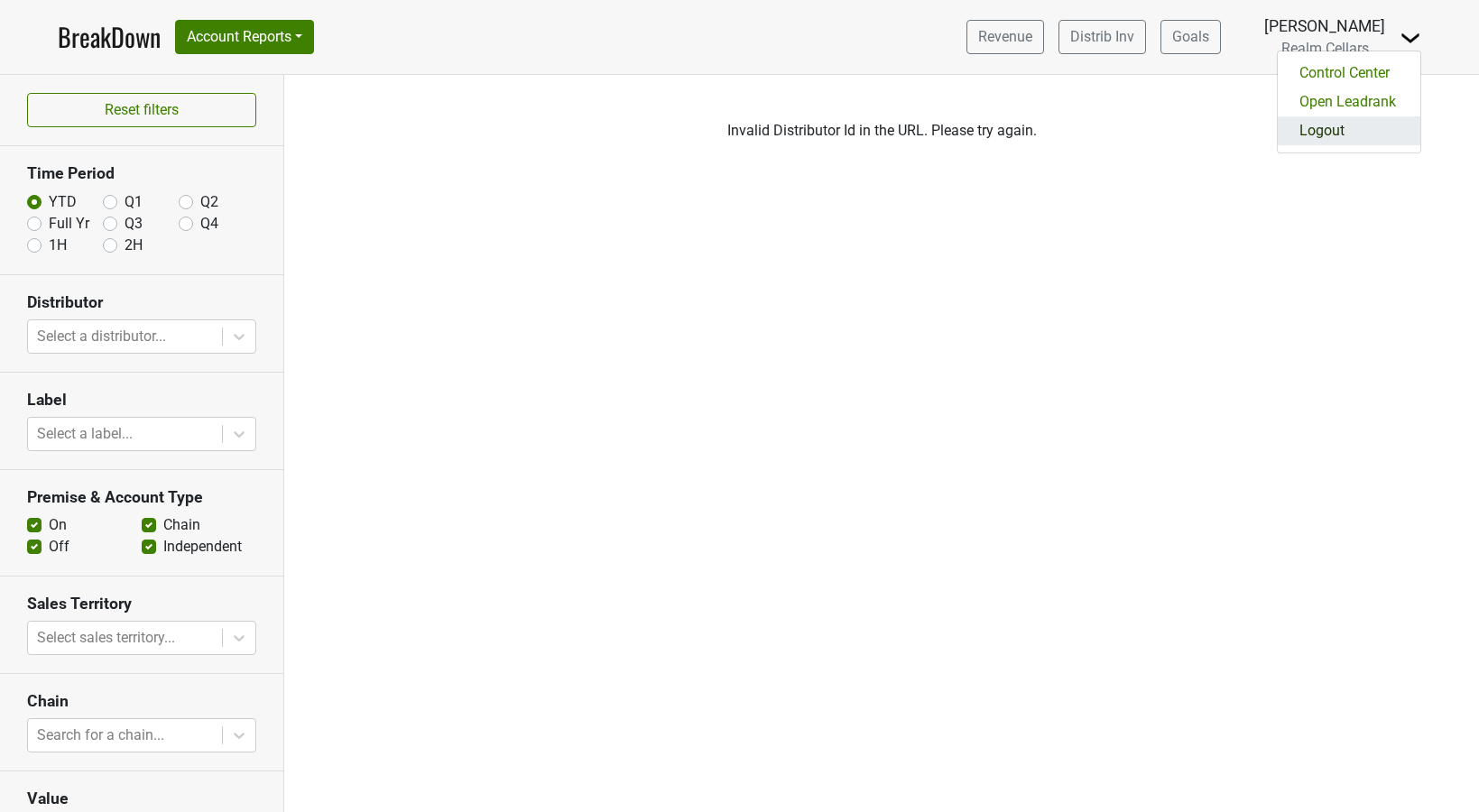
click at [1358, 120] on link "Logout" at bounding box center [1348, 131] width 142 height 28
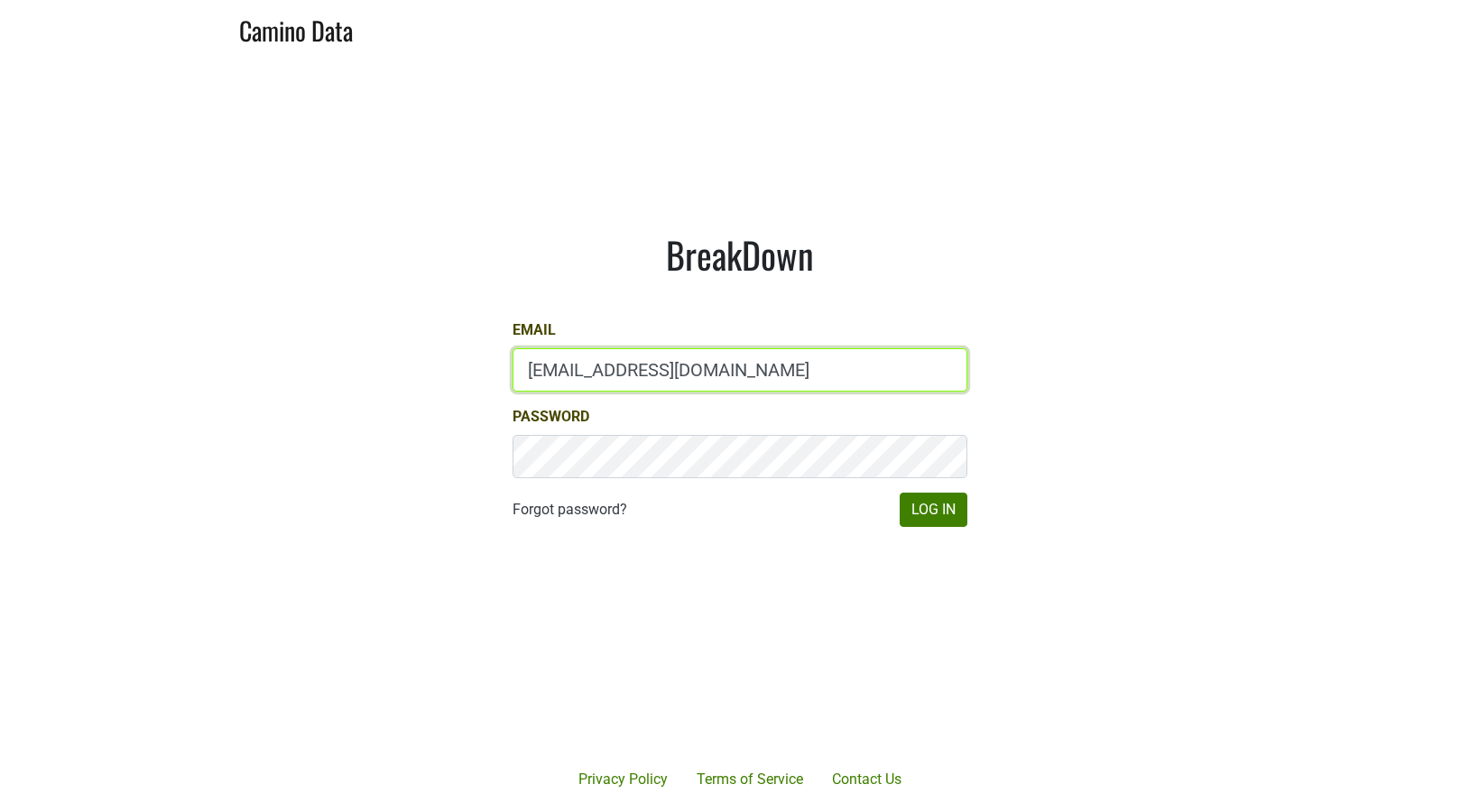
click at [621, 363] on input "[EMAIL_ADDRESS][DOMAIN_NAME]" at bounding box center [740, 370] width 455 height 43
type input "[EMAIL_ADDRESS][DOMAIN_NAME]"
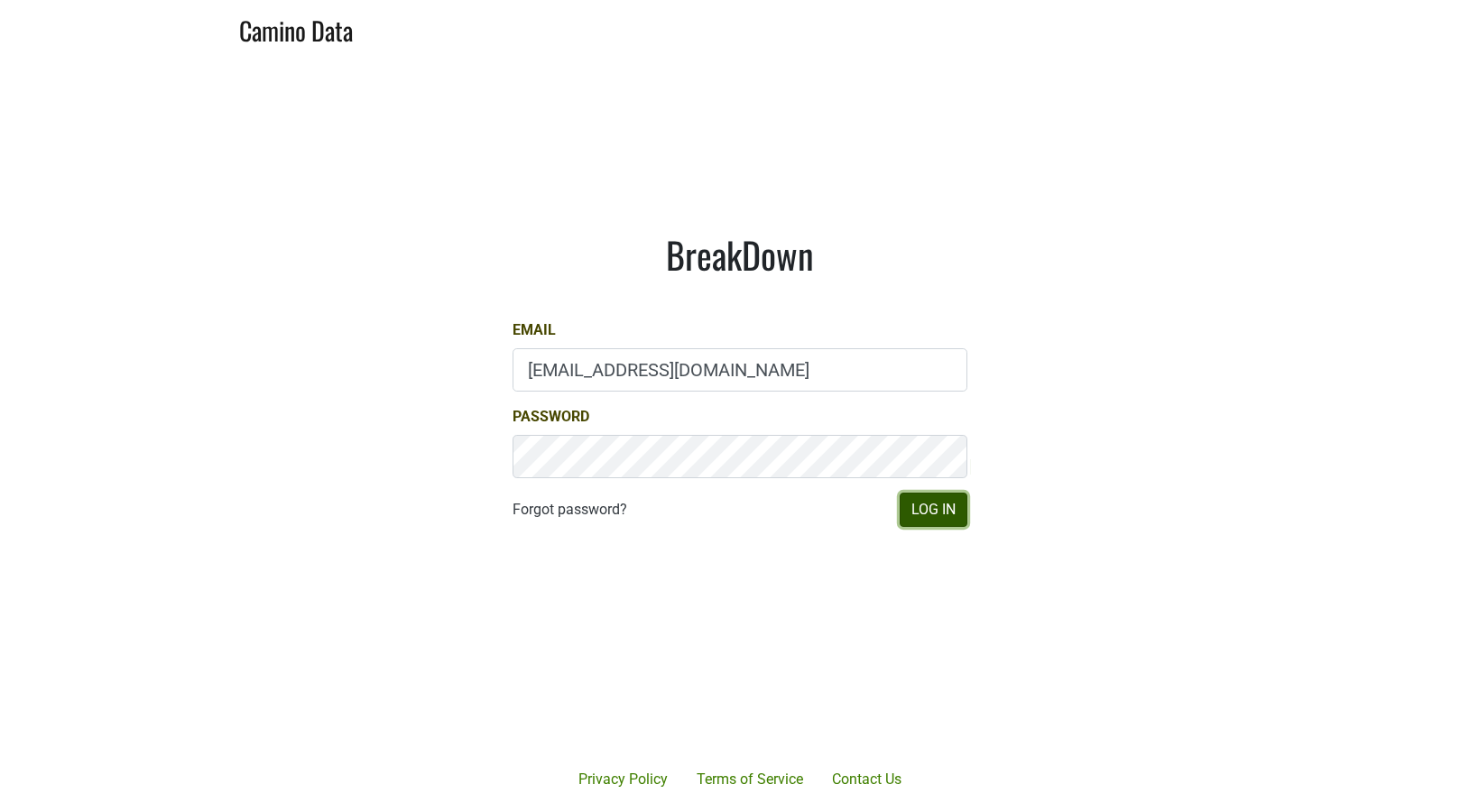
click at [925, 507] on button "Log In" at bounding box center [933, 510] width 68 height 34
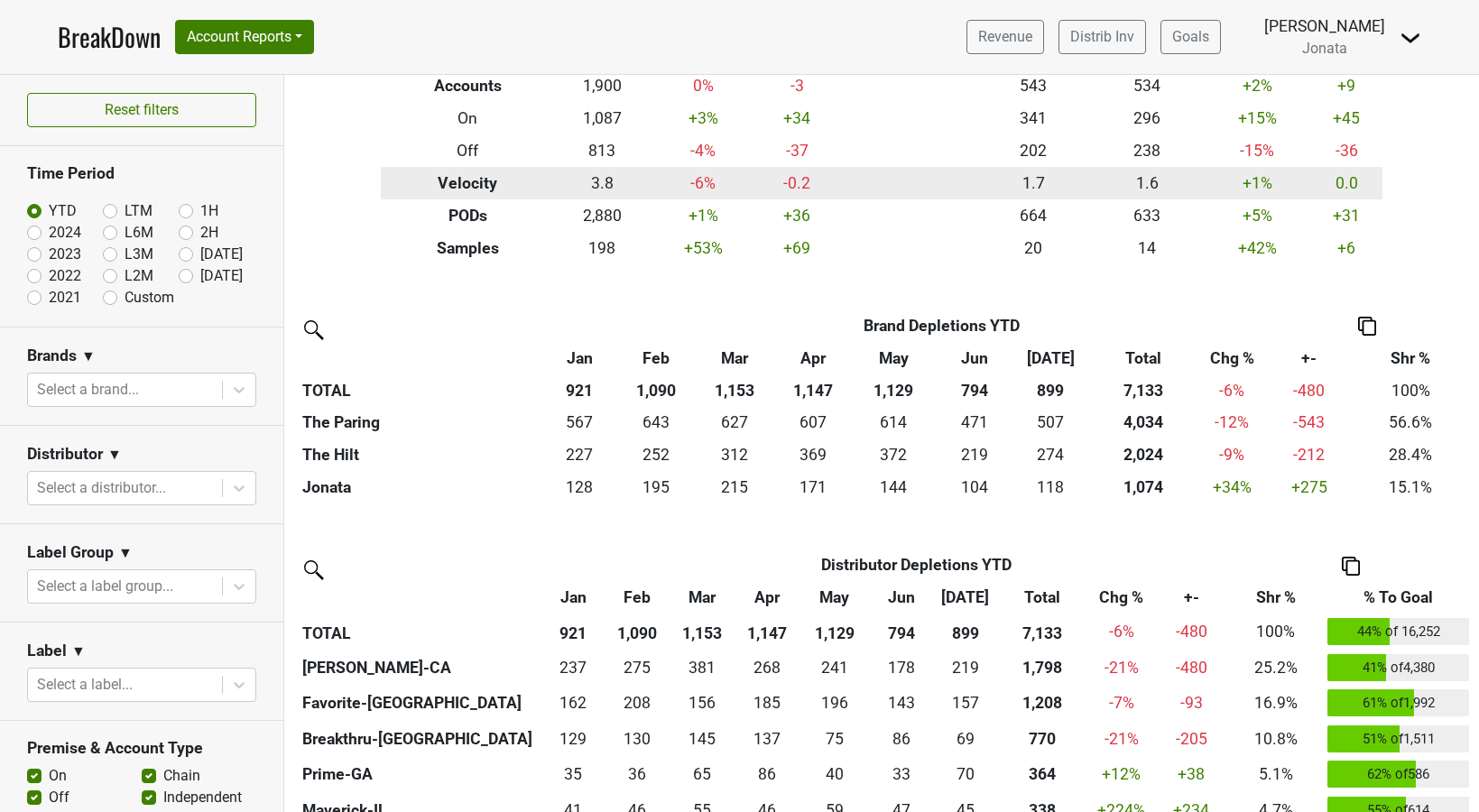
scroll to position [314, 0]
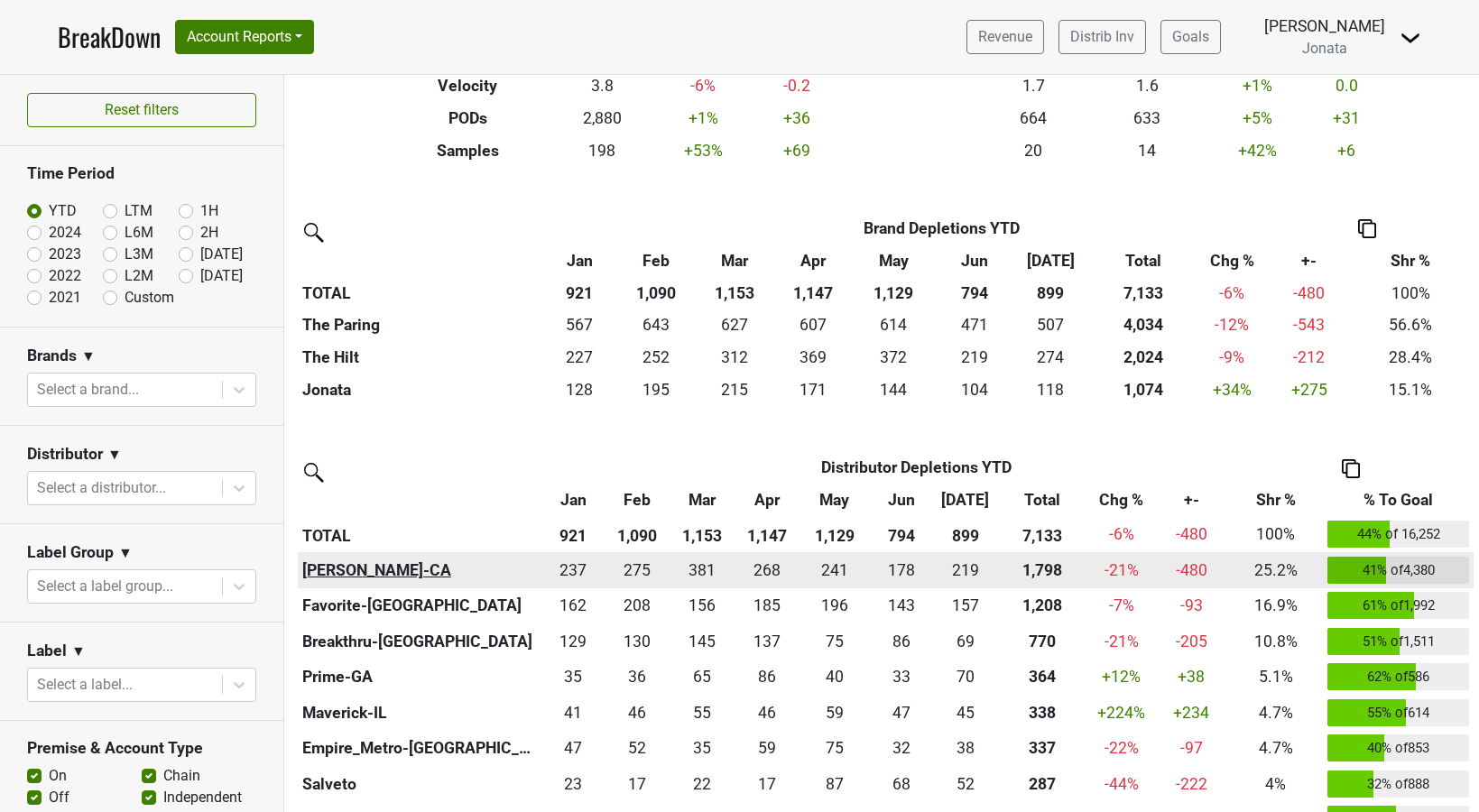
click at [365, 571] on th "[PERSON_NAME]-CA" at bounding box center [419, 569] width 244 height 36
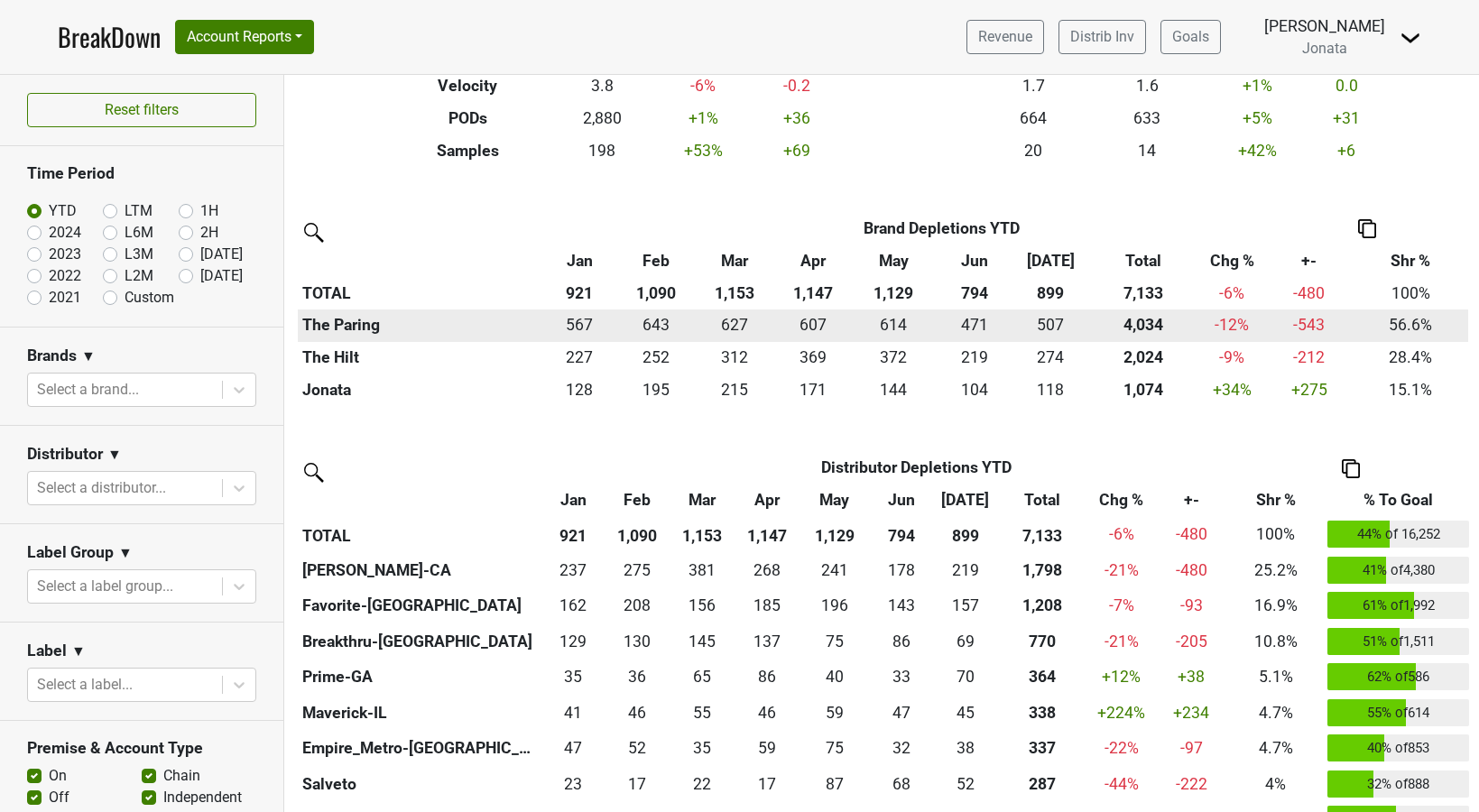
scroll to position [0, 0]
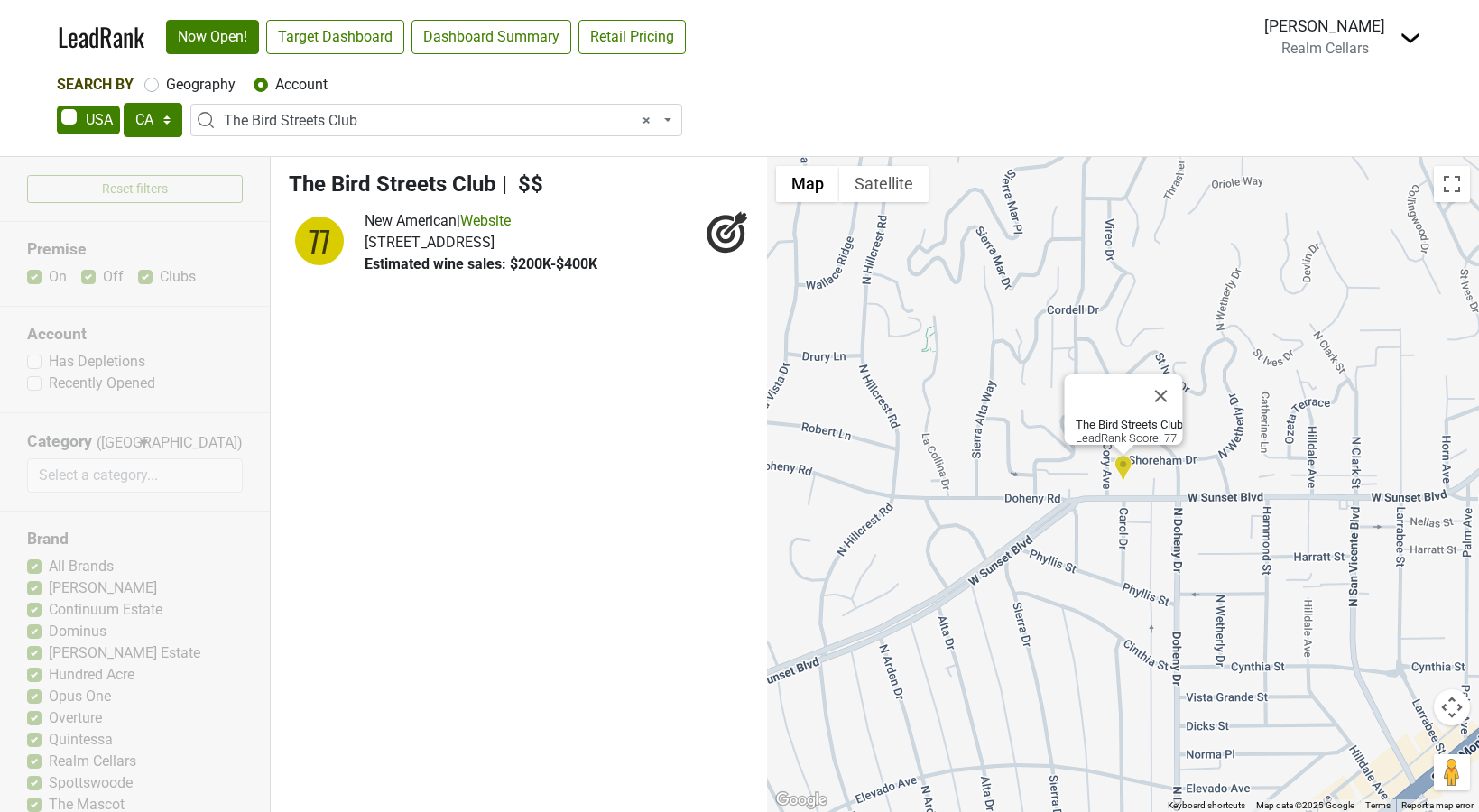
select select "CA"
select select "124386230"
select select
click at [1411, 30] on img at bounding box center [1410, 38] width 22 height 22
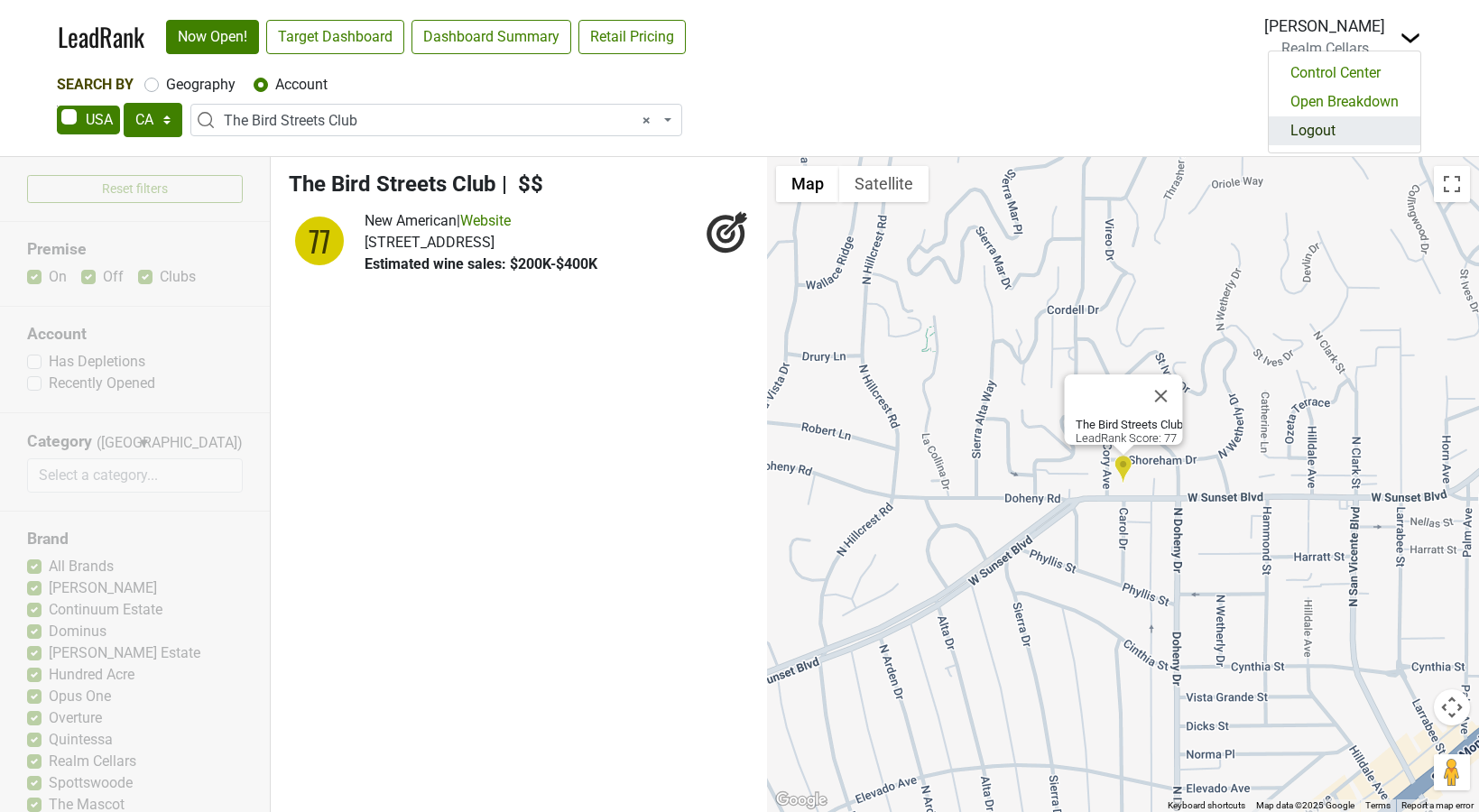
click at [1343, 125] on link "Logout" at bounding box center [1344, 131] width 151 height 28
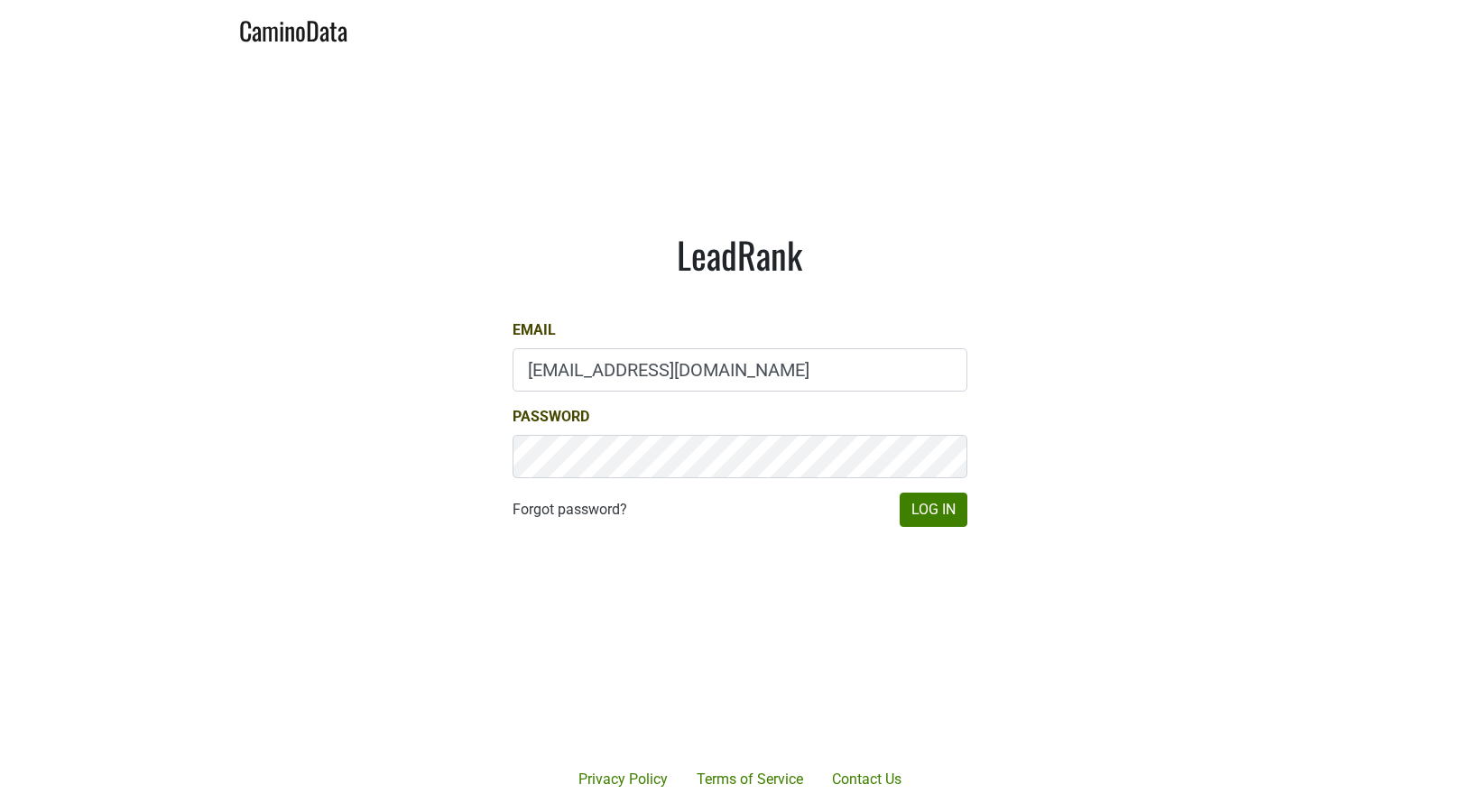
click at [620, 367] on input "drewstapp@jonata.com" at bounding box center [740, 370] width 455 height 43
type input "dave@caminodata.com"
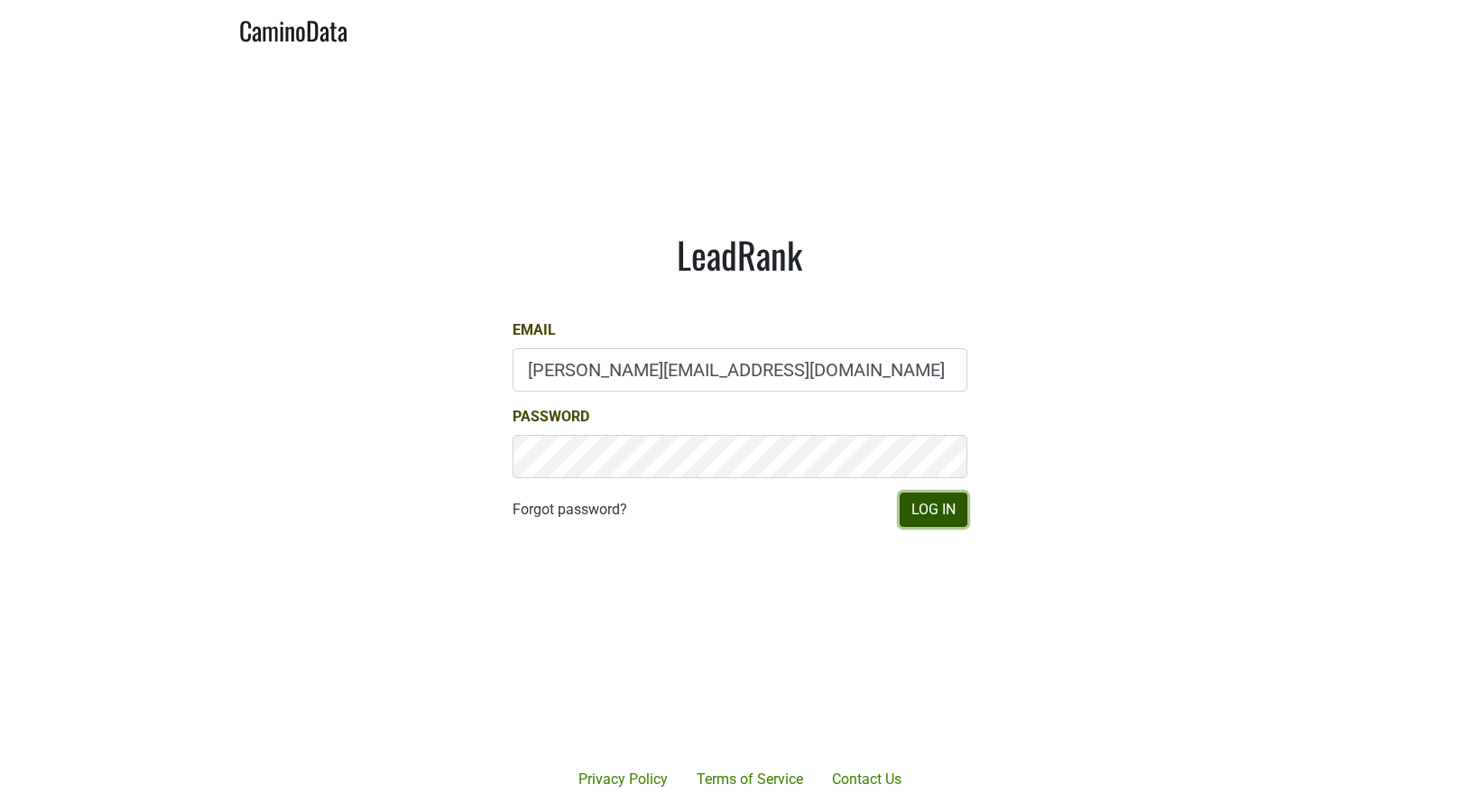
click at [911, 514] on button "Log In" at bounding box center [933, 510] width 68 height 34
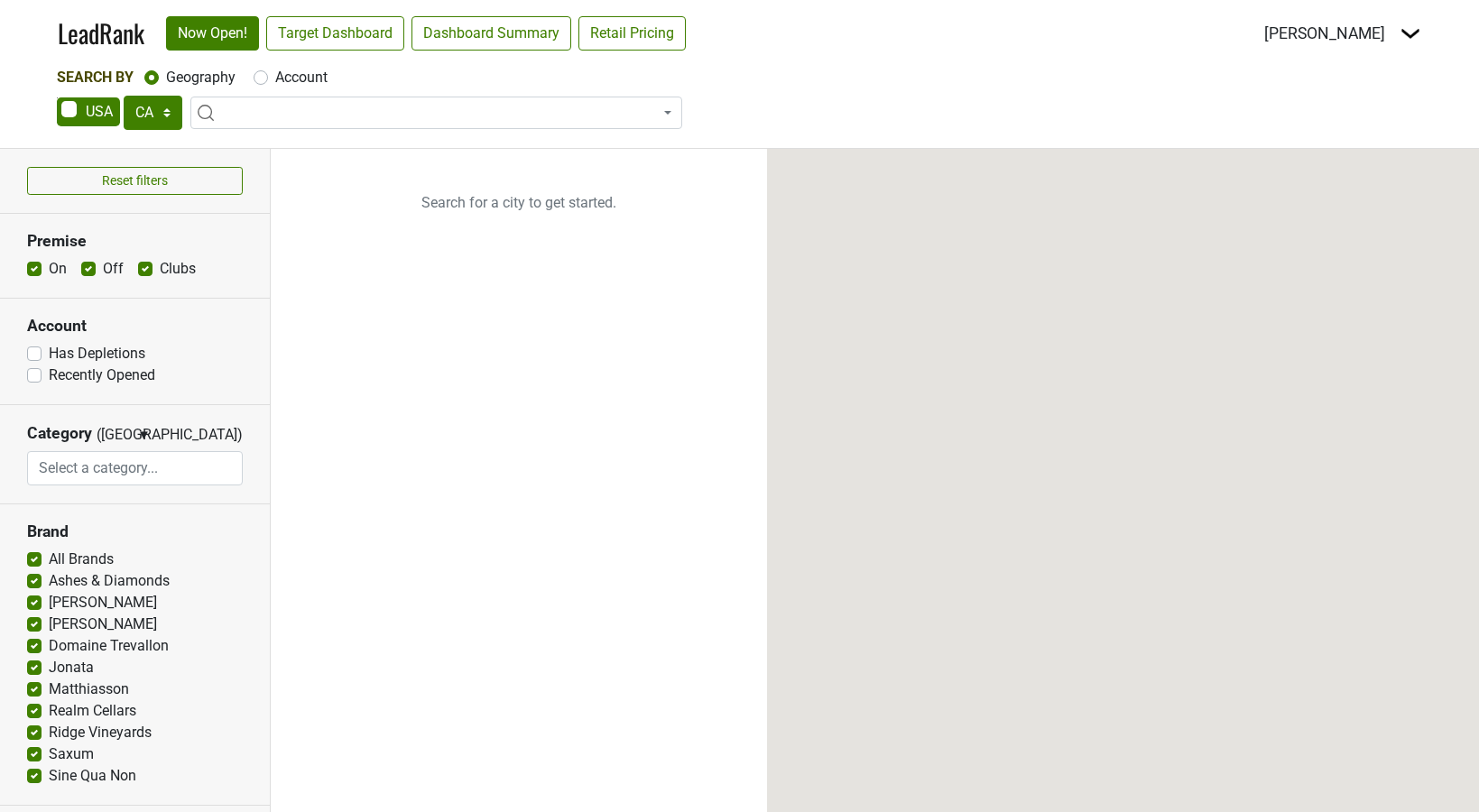
select select "CA"
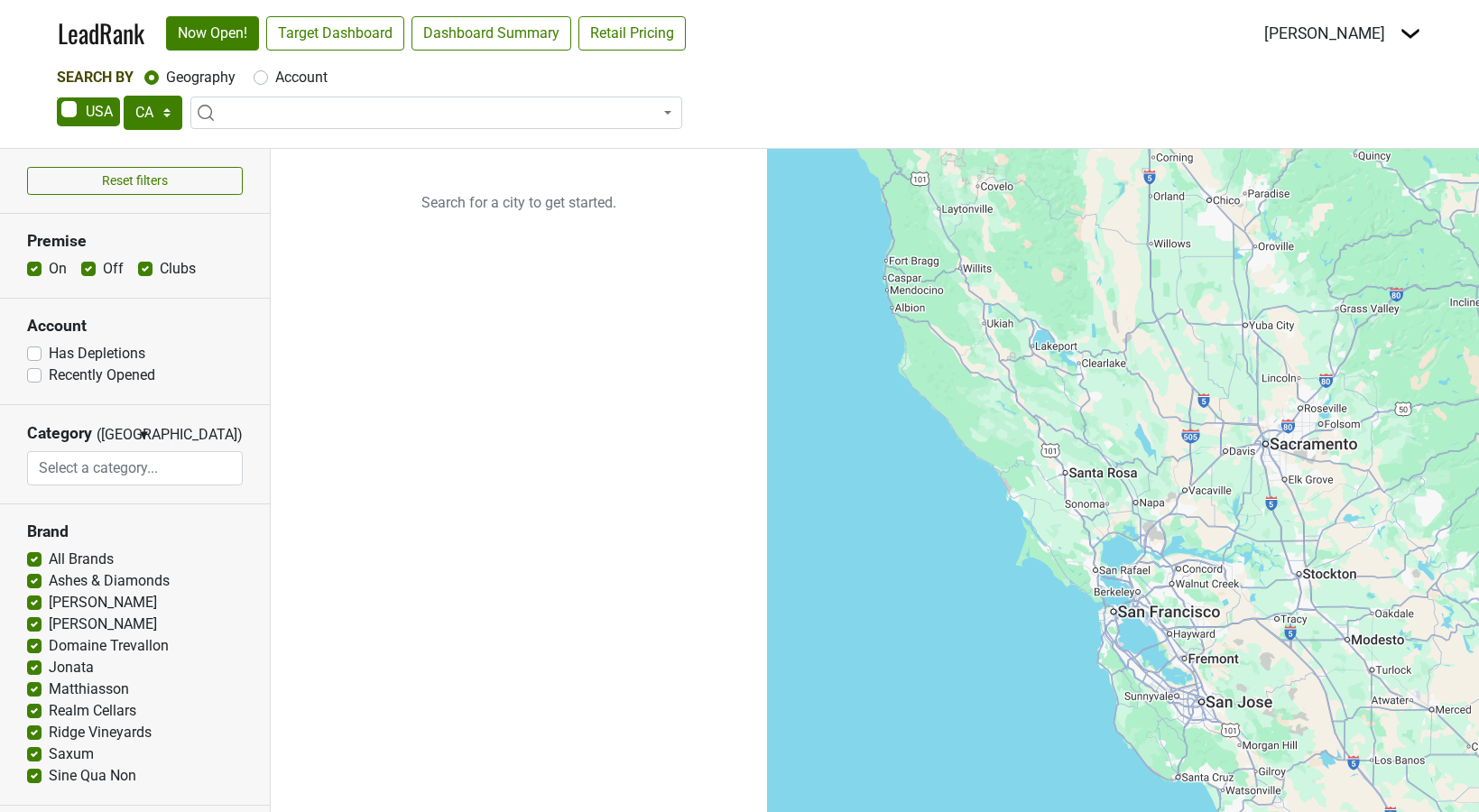
click at [1412, 35] on img at bounding box center [1410, 33] width 22 height 22
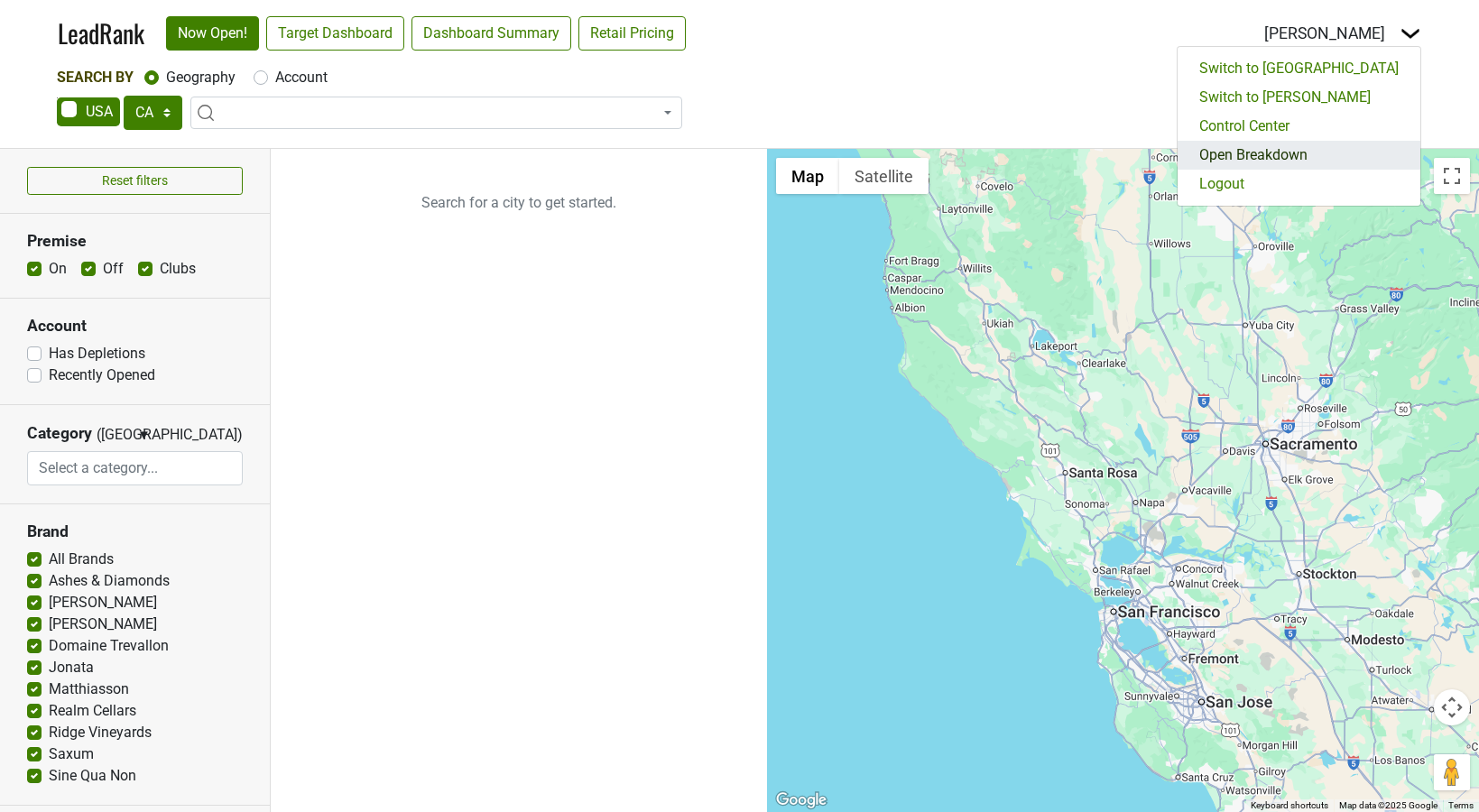
click at [1341, 147] on link "Open Breakdown" at bounding box center [1298, 154] width 243 height 28
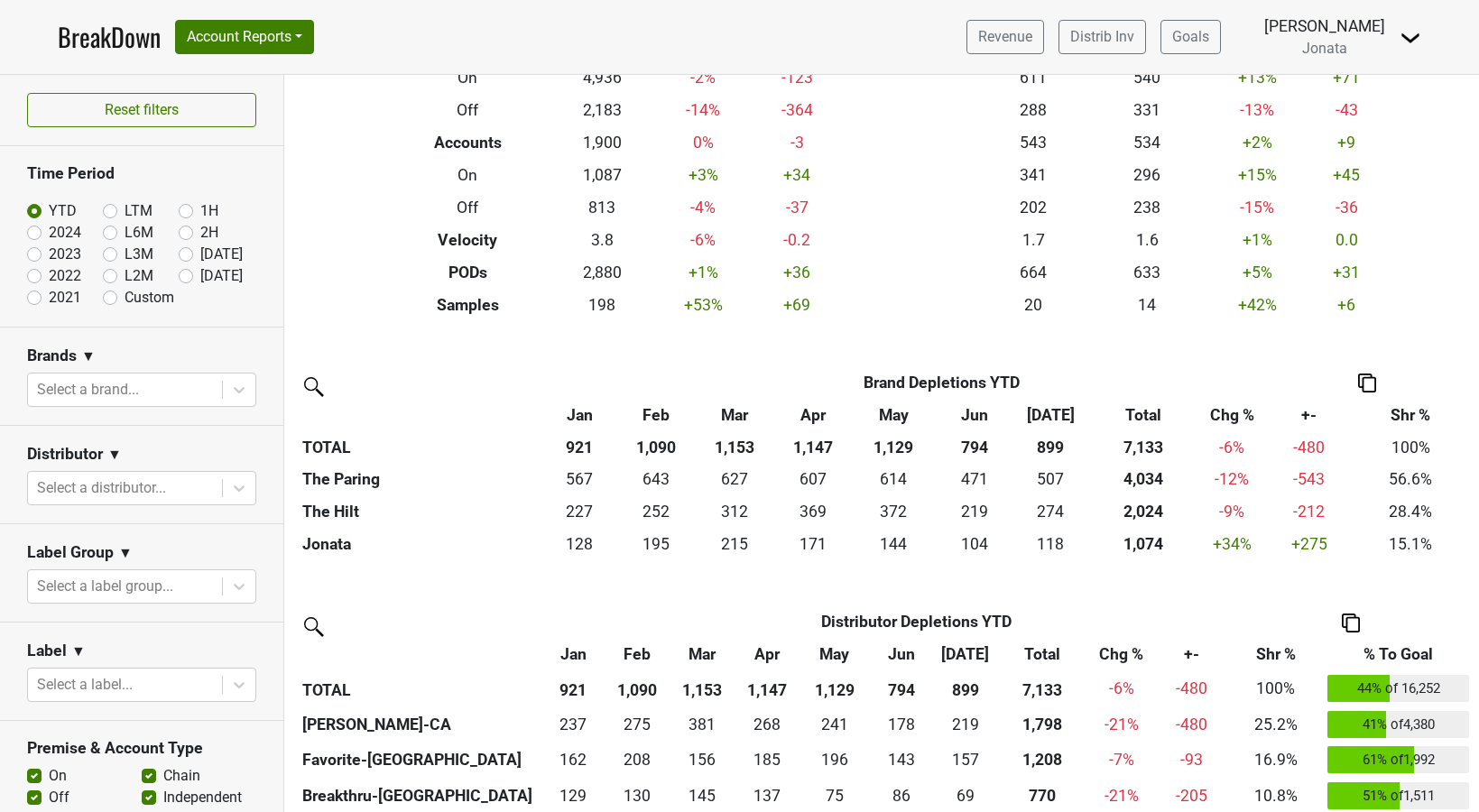
scroll to position [189, 0]
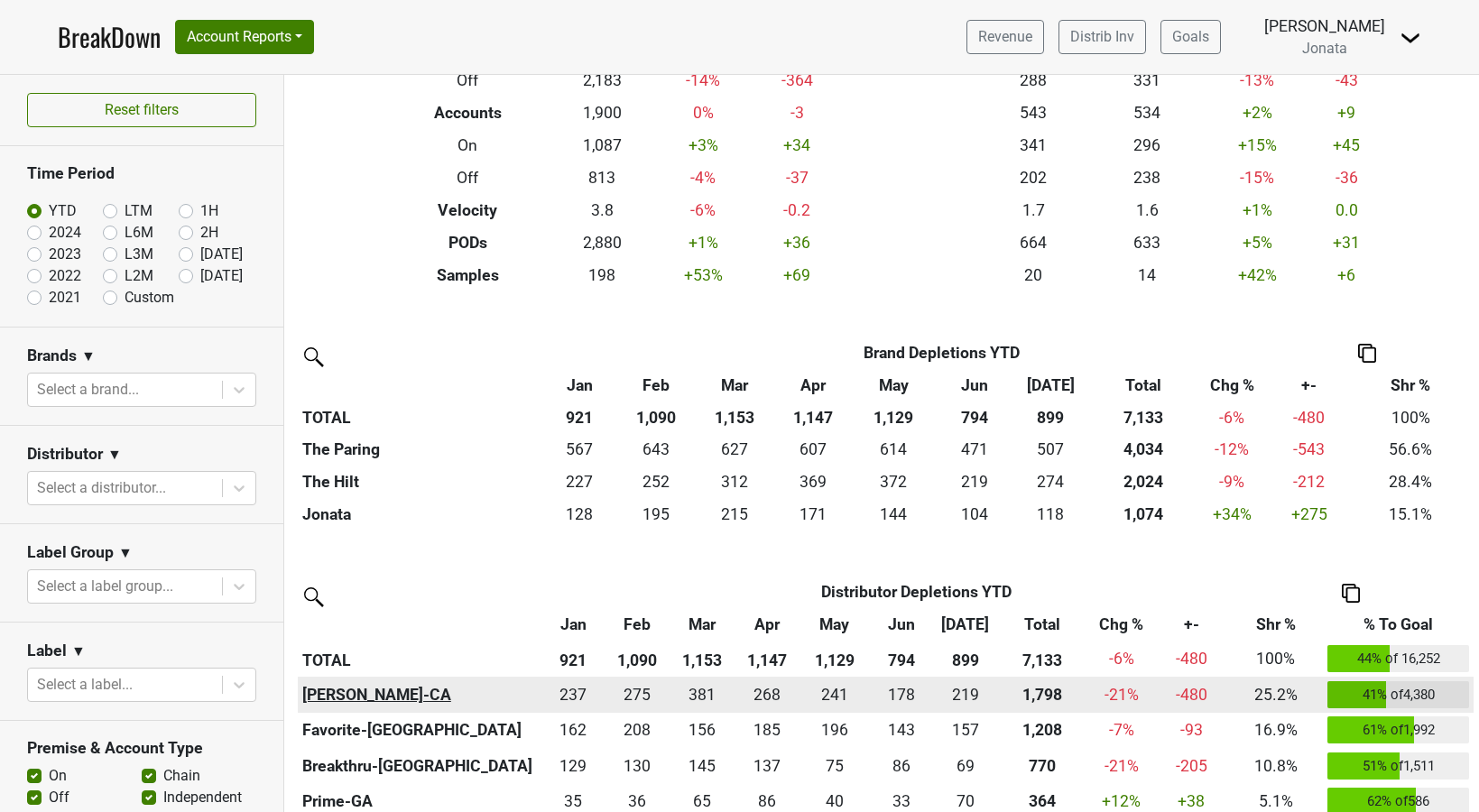
click at [371, 692] on th "Chambers-CA" at bounding box center [419, 694] width 244 height 36
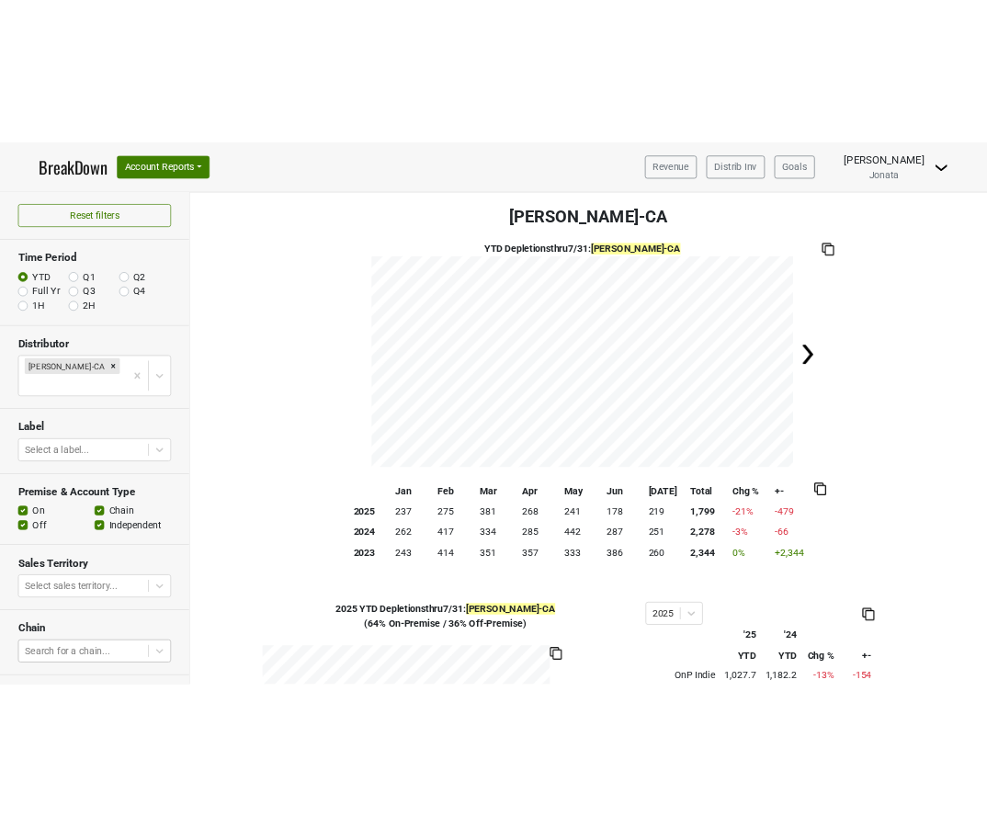
scroll to position [140, 0]
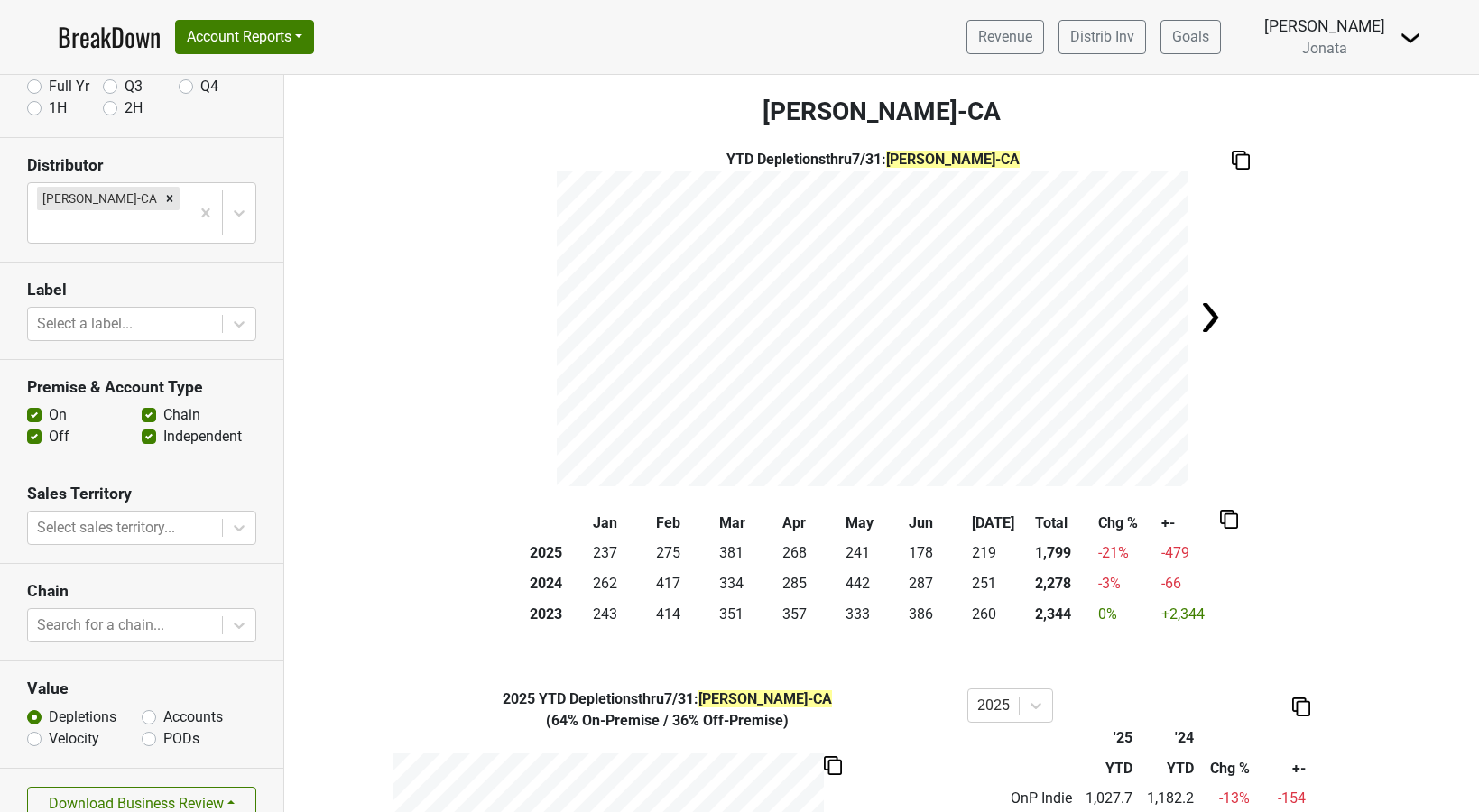
click at [133, 795] on section "Download Business Review" at bounding box center [141, 804] width 283 height 72
click at [131, 786] on button "Download Business Review" at bounding box center [141, 803] width 229 height 34
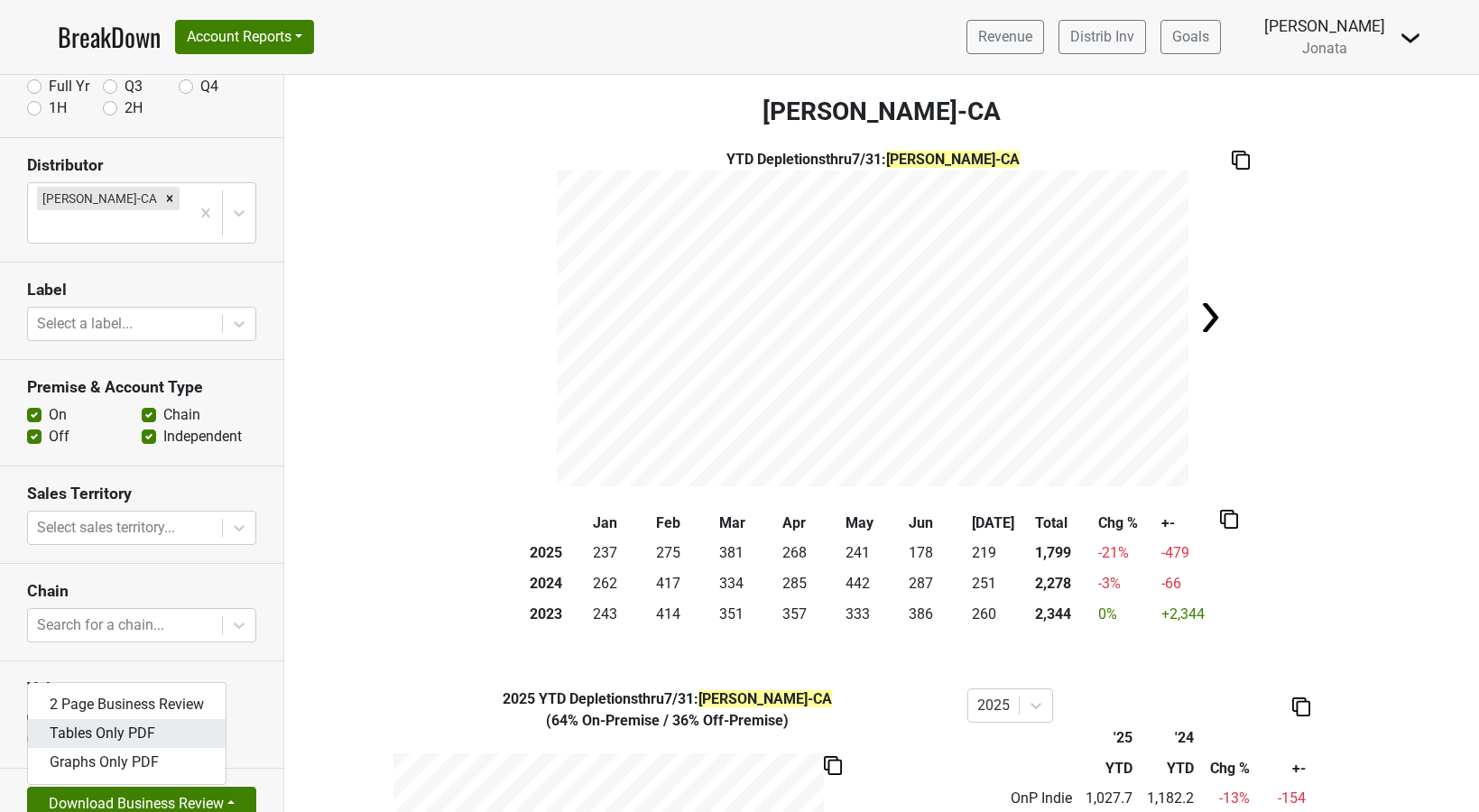
click at [114, 719] on link "Tables Only PDF" at bounding box center [126, 732] width 197 height 28
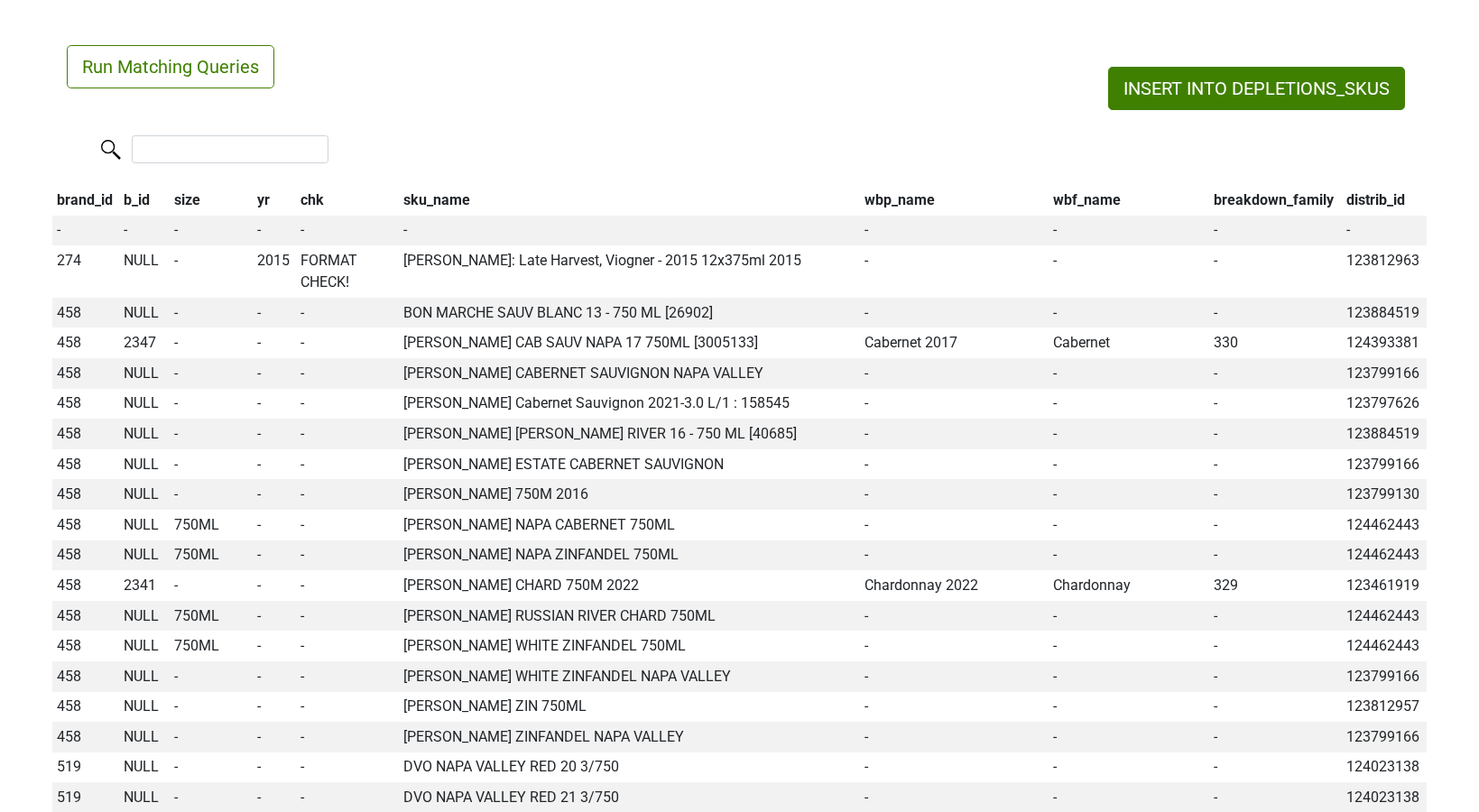
click at [906, 203] on th "wbp_name" at bounding box center [954, 199] width 190 height 30
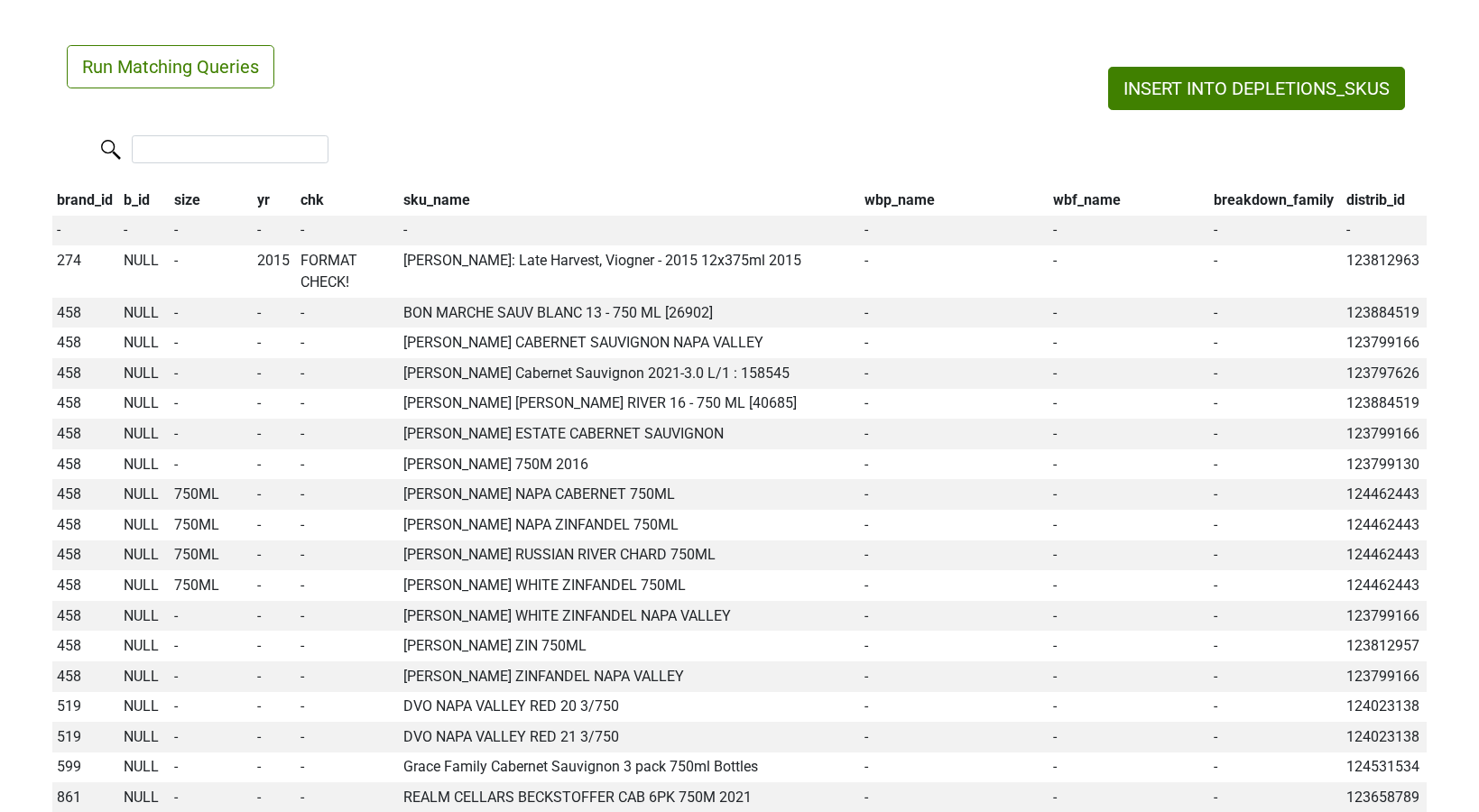
click at [906, 203] on th "wbp_name" at bounding box center [954, 199] width 190 height 30
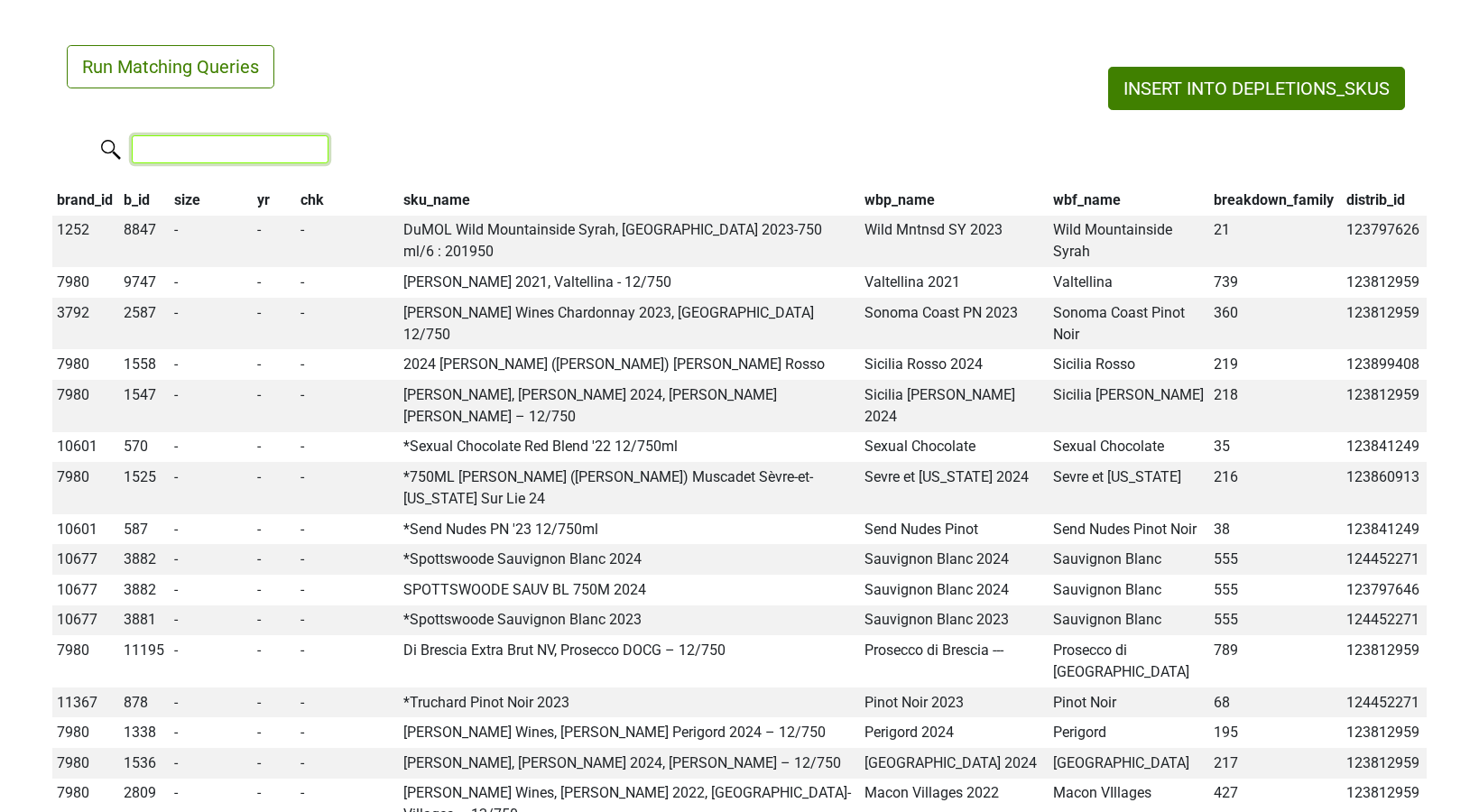
click at [228, 145] on input "search" at bounding box center [230, 149] width 196 height 27
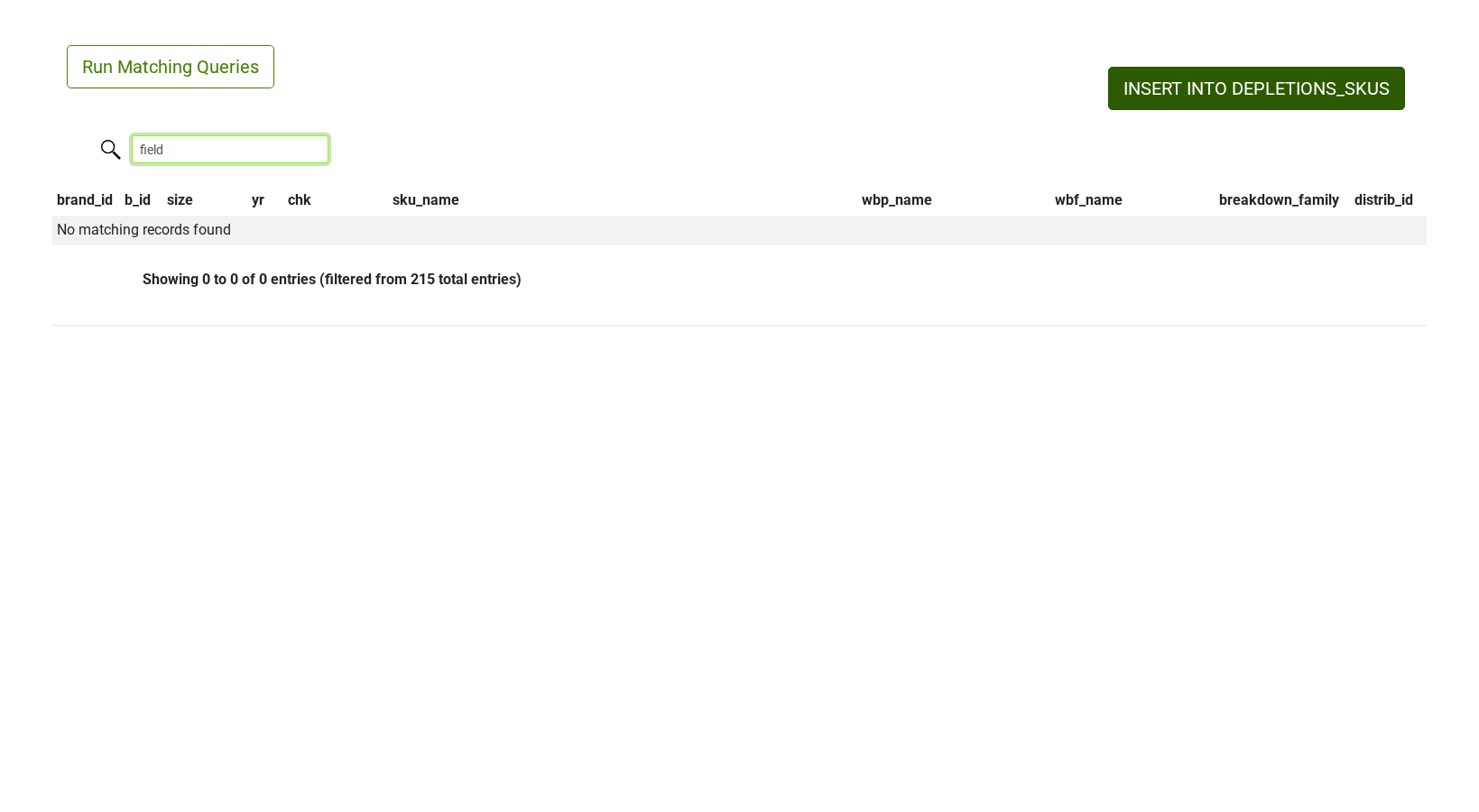
type input "field"
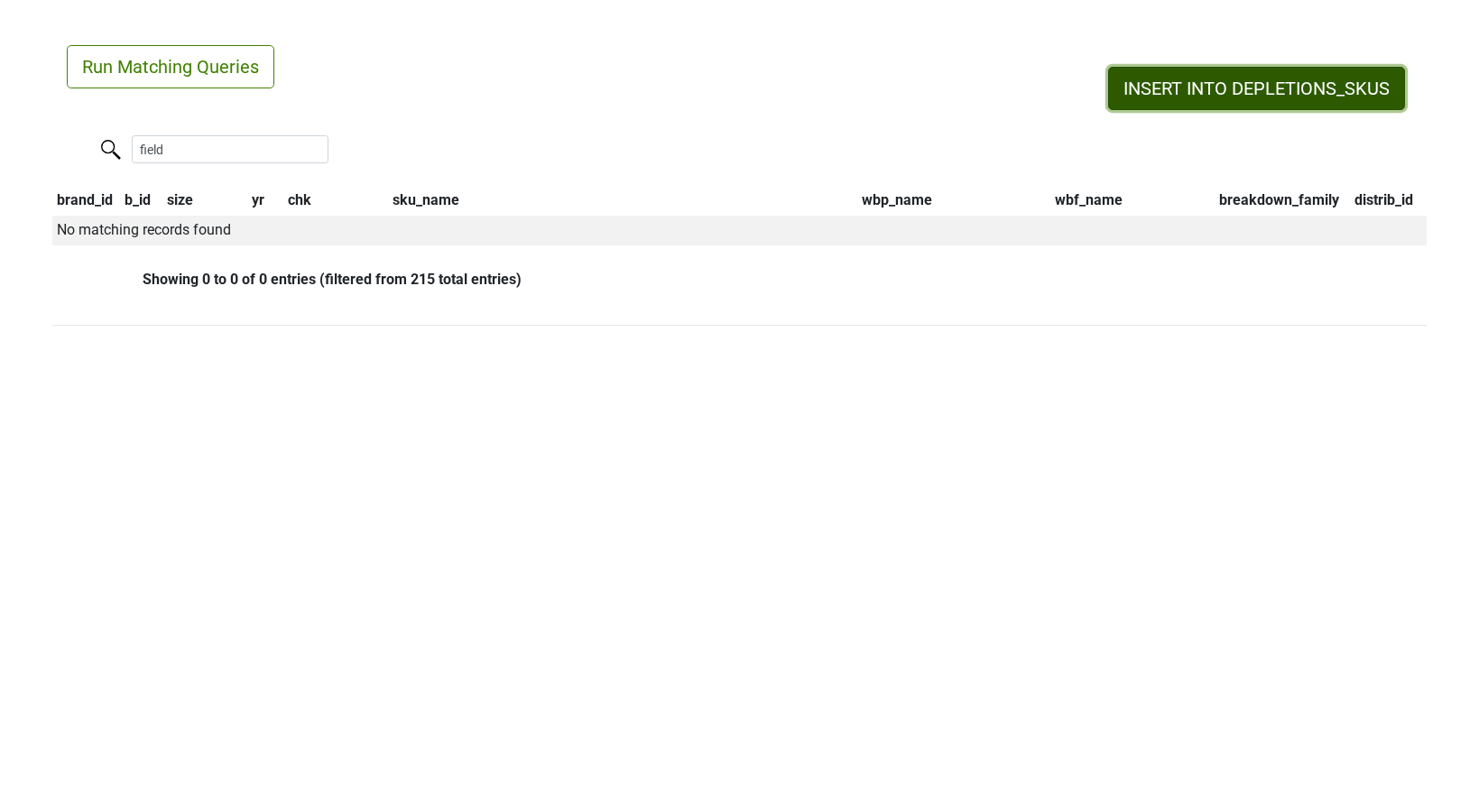
click at [1207, 82] on button "INSERT INTO DEPLETIONS_SKUS" at bounding box center [1256, 88] width 297 height 43
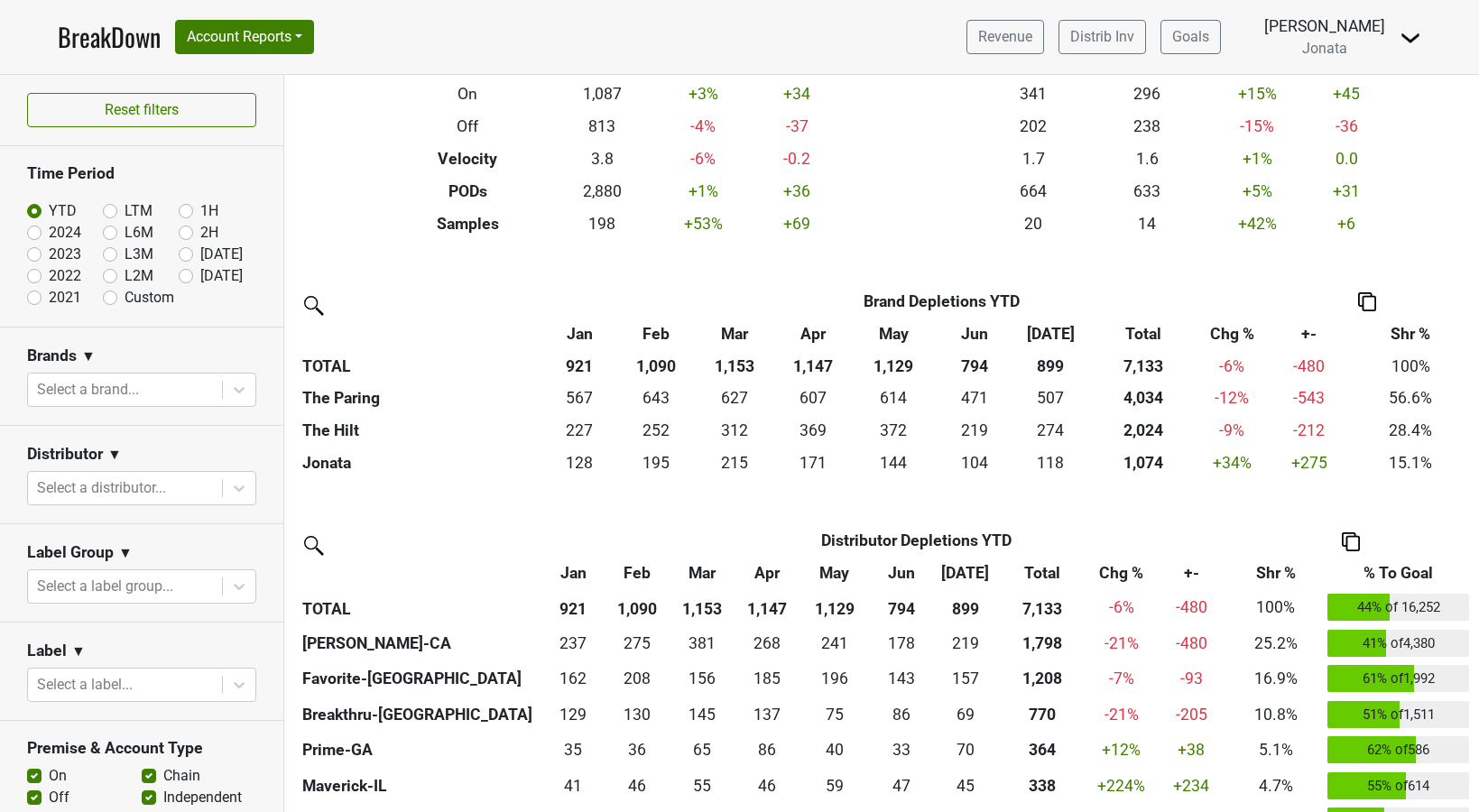
scroll to position [352, 0]
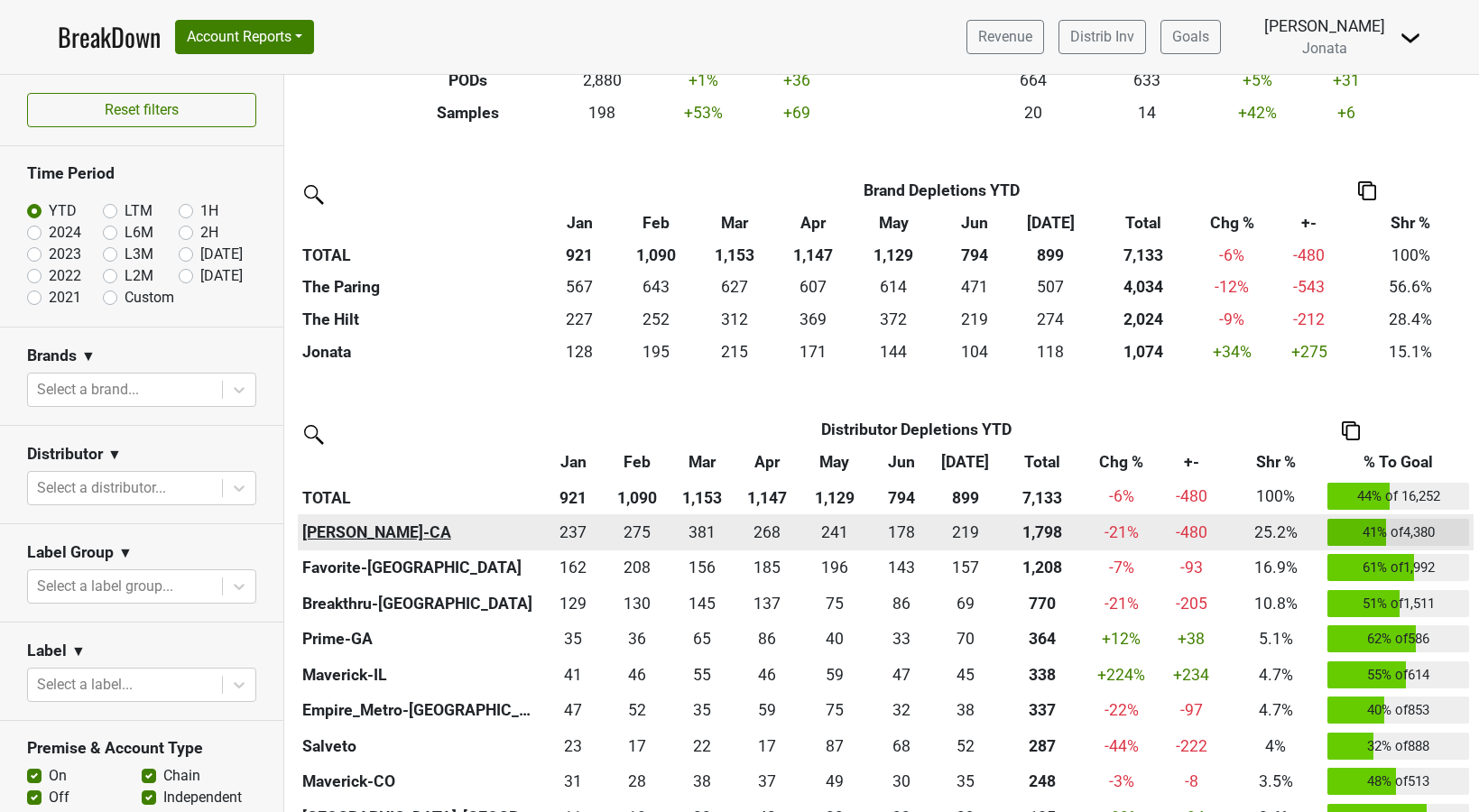
click at [332, 531] on th "[PERSON_NAME]-CA" at bounding box center [419, 532] width 244 height 36
